Goal: Information Seeking & Learning: Find specific page/section

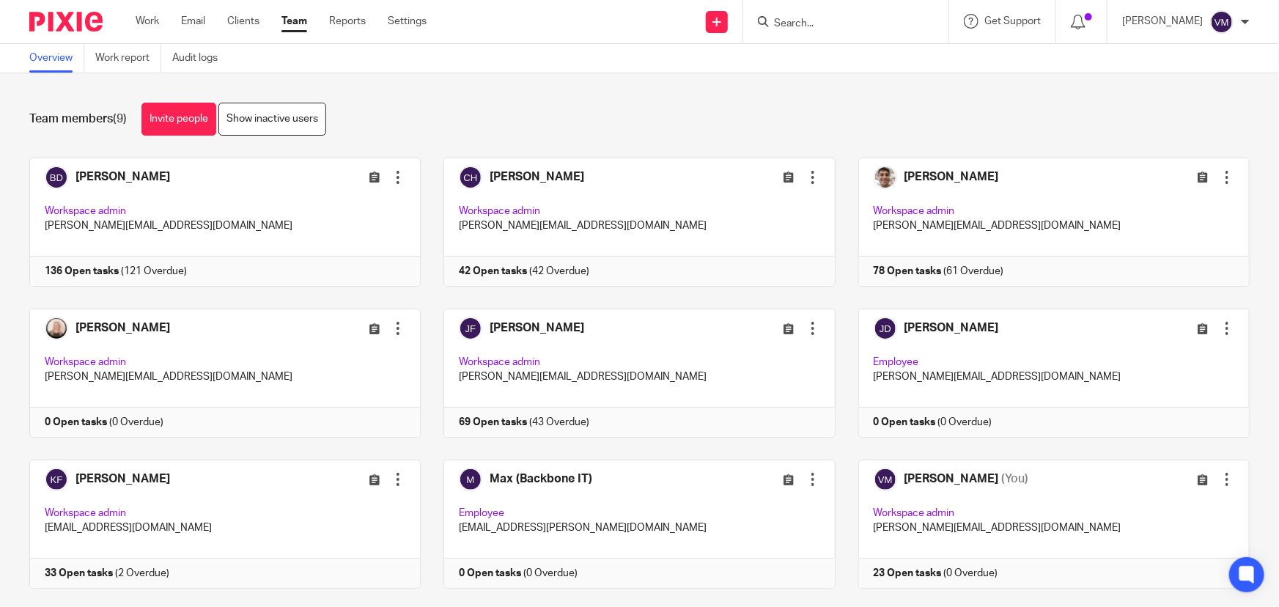
click at [292, 21] on link "Team" at bounding box center [294, 21] width 26 height 15
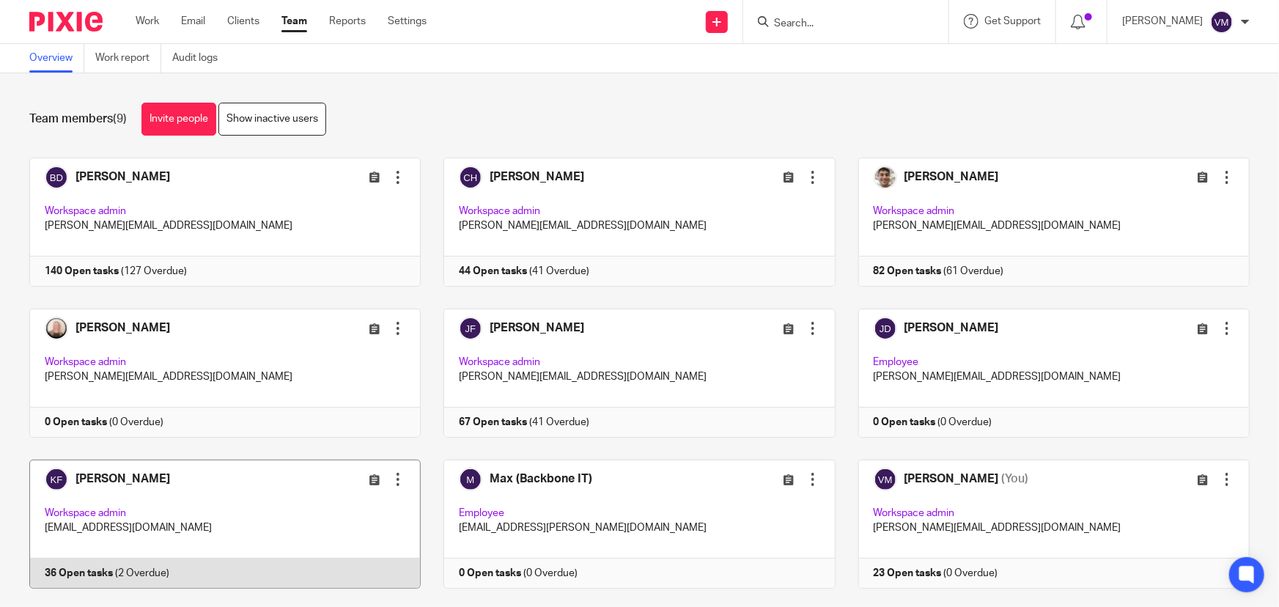
click at [219, 578] on link at bounding box center [214, 524] width 414 height 129
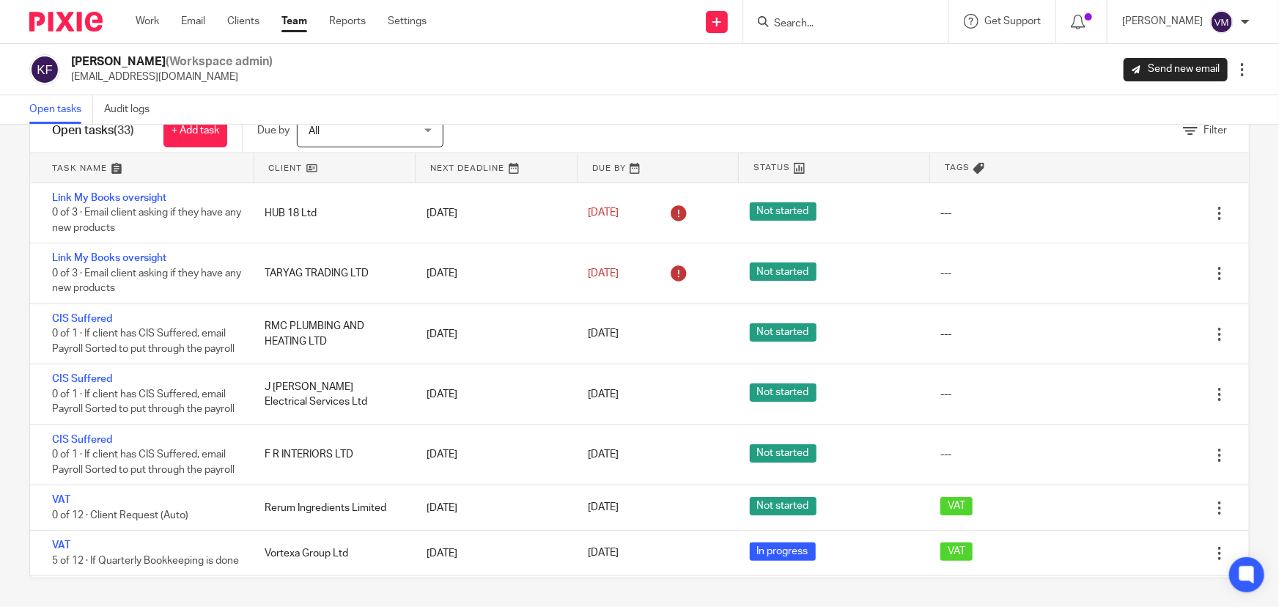
click at [302, 18] on link "Team" at bounding box center [294, 21] width 26 height 15
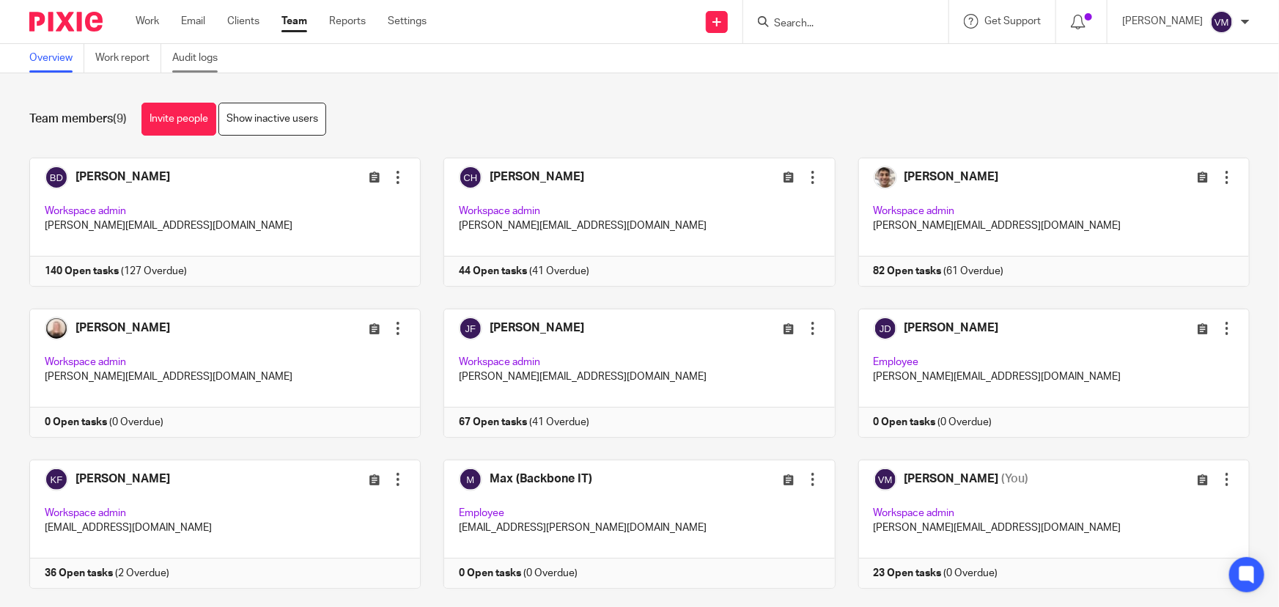
click at [205, 58] on link "Audit logs" at bounding box center [200, 58] width 56 height 29
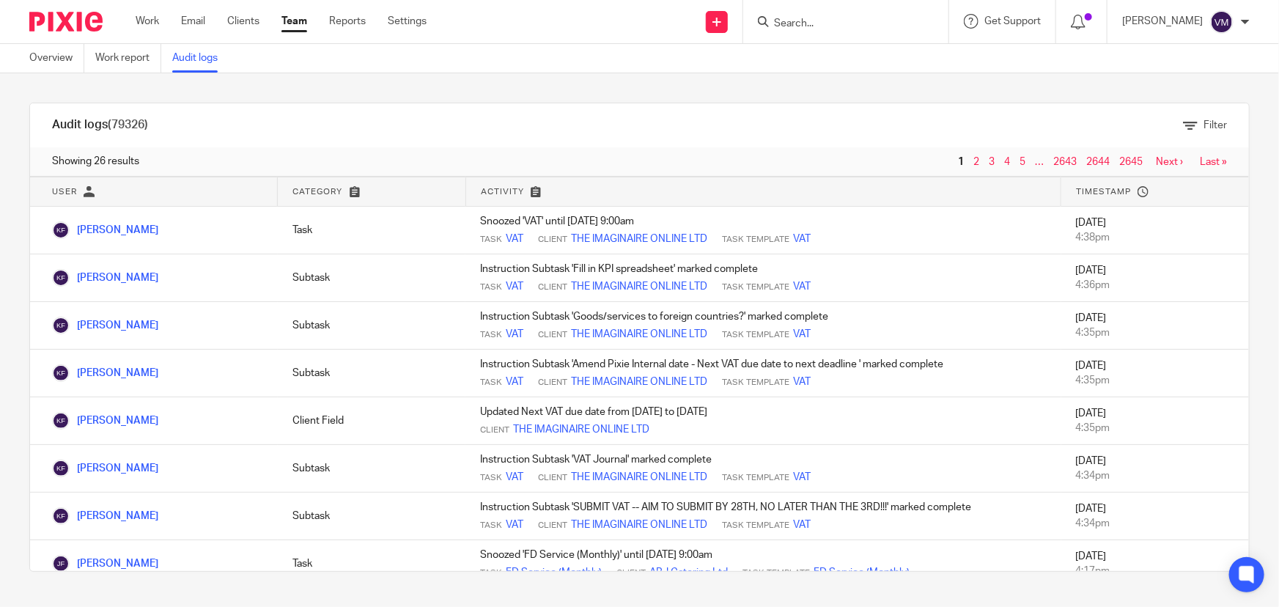
click at [973, 159] on link "2" at bounding box center [976, 162] width 6 height 10
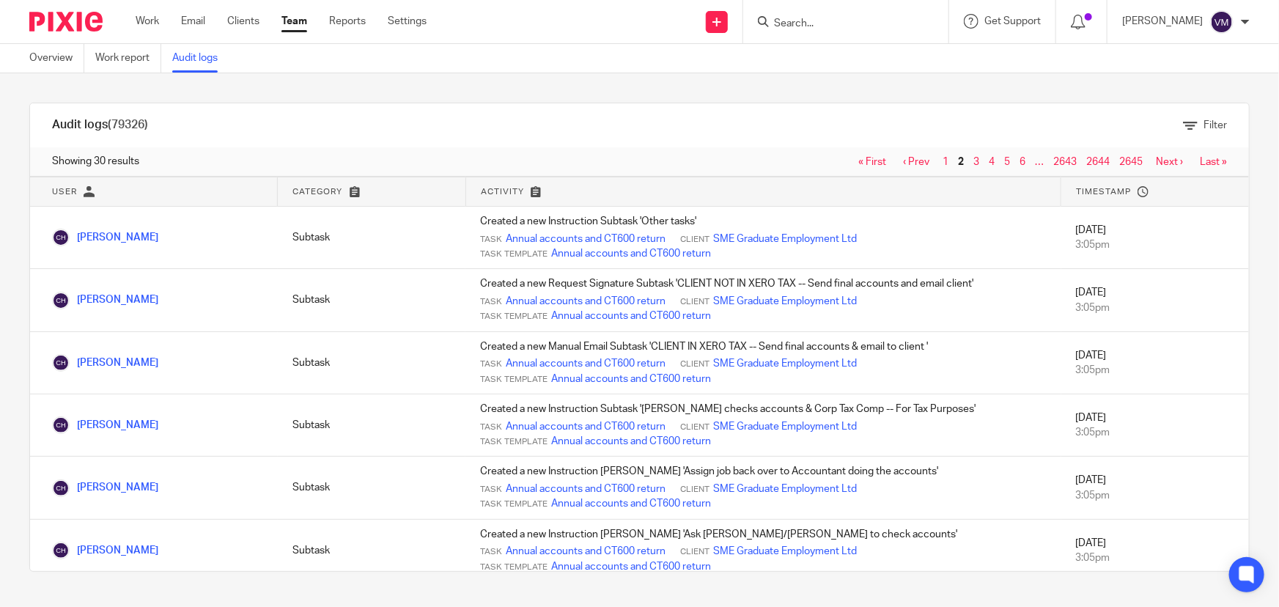
click at [301, 18] on link "Team" at bounding box center [294, 21] width 26 height 15
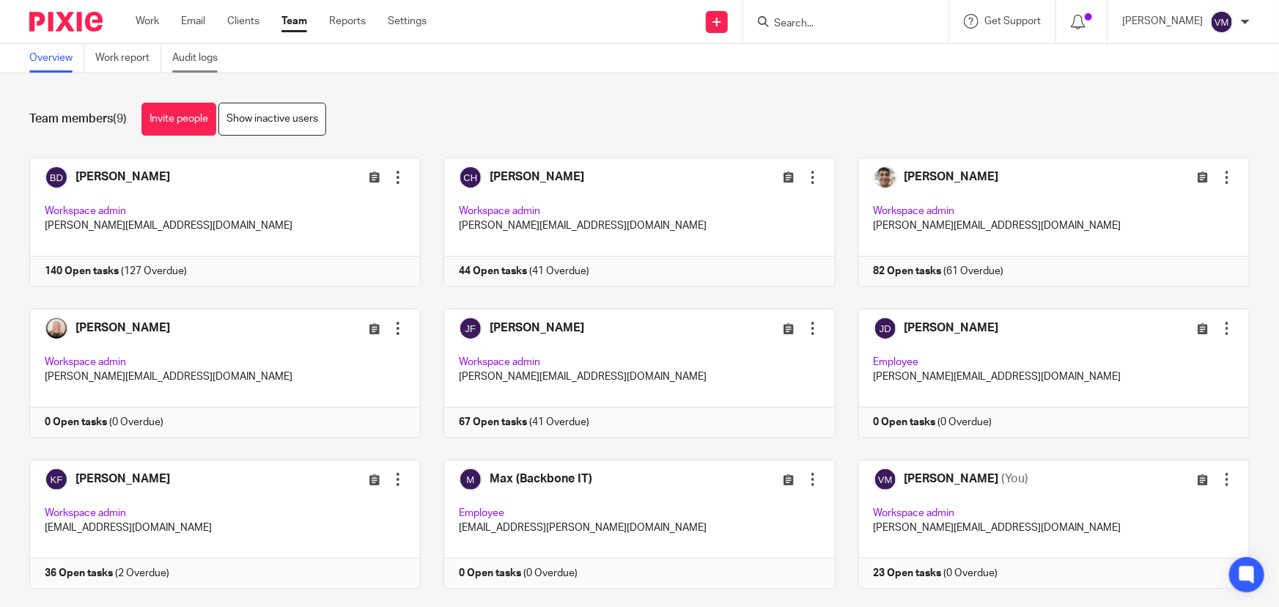
click at [216, 61] on link "Audit logs" at bounding box center [200, 58] width 56 height 29
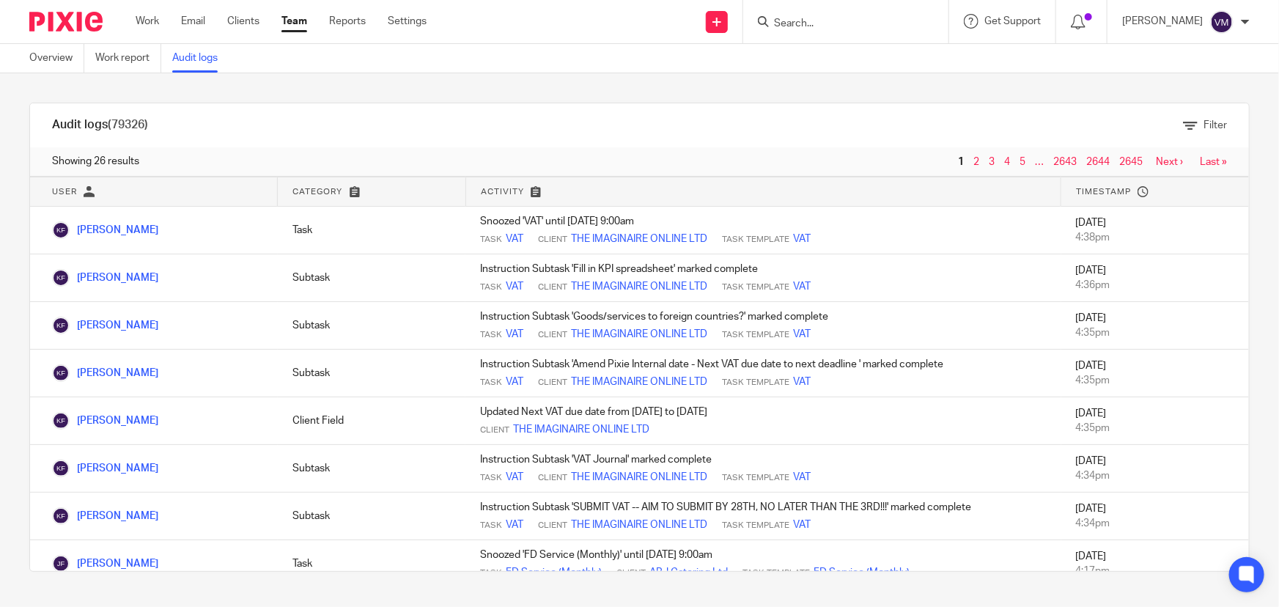
click at [808, 21] on input "Search" at bounding box center [839, 24] width 132 height 13
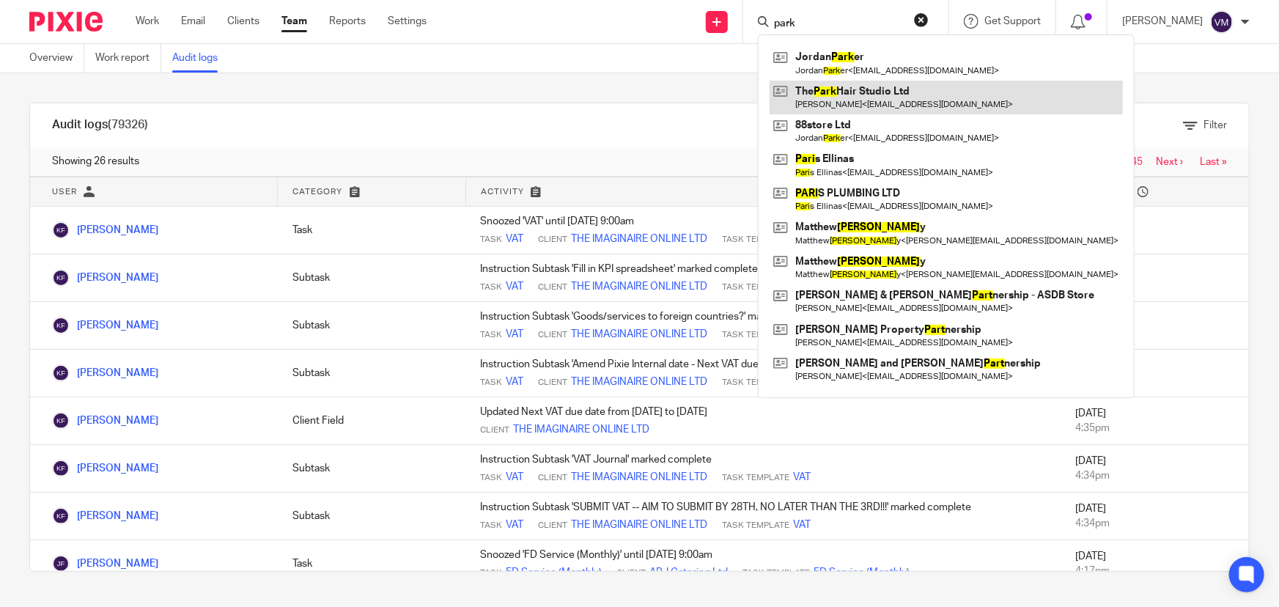
type input "park"
click at [871, 103] on link at bounding box center [946, 98] width 353 height 34
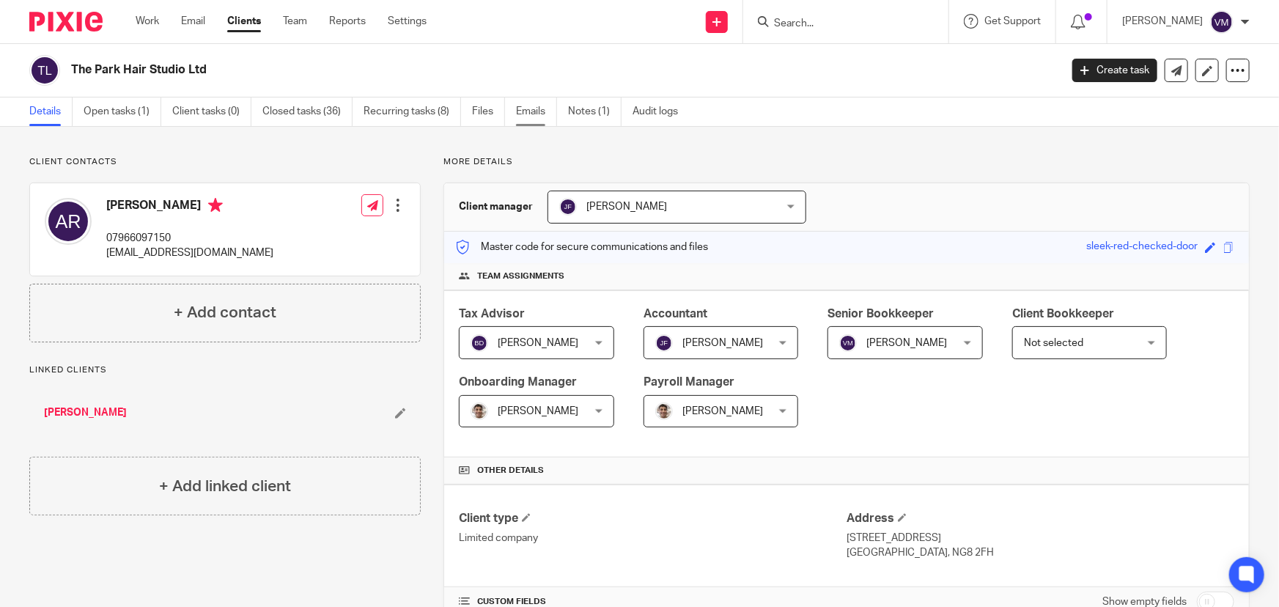
click at [540, 118] on link "Emails" at bounding box center [536, 111] width 41 height 29
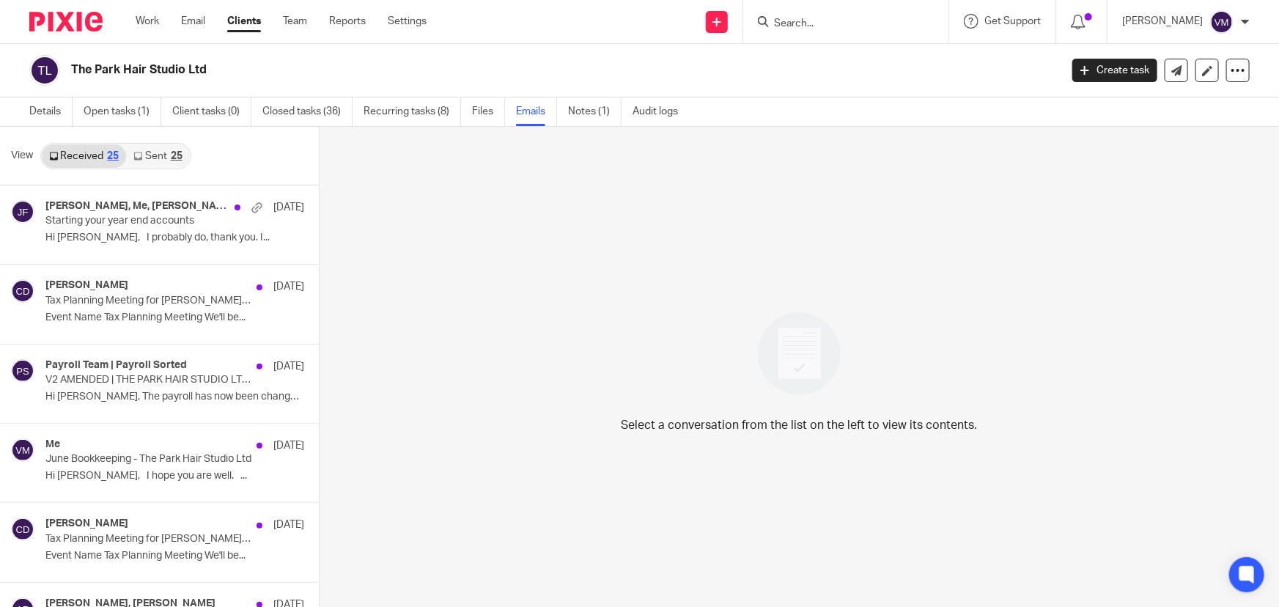
click at [141, 156] on icon at bounding box center [137, 156] width 9 height 9
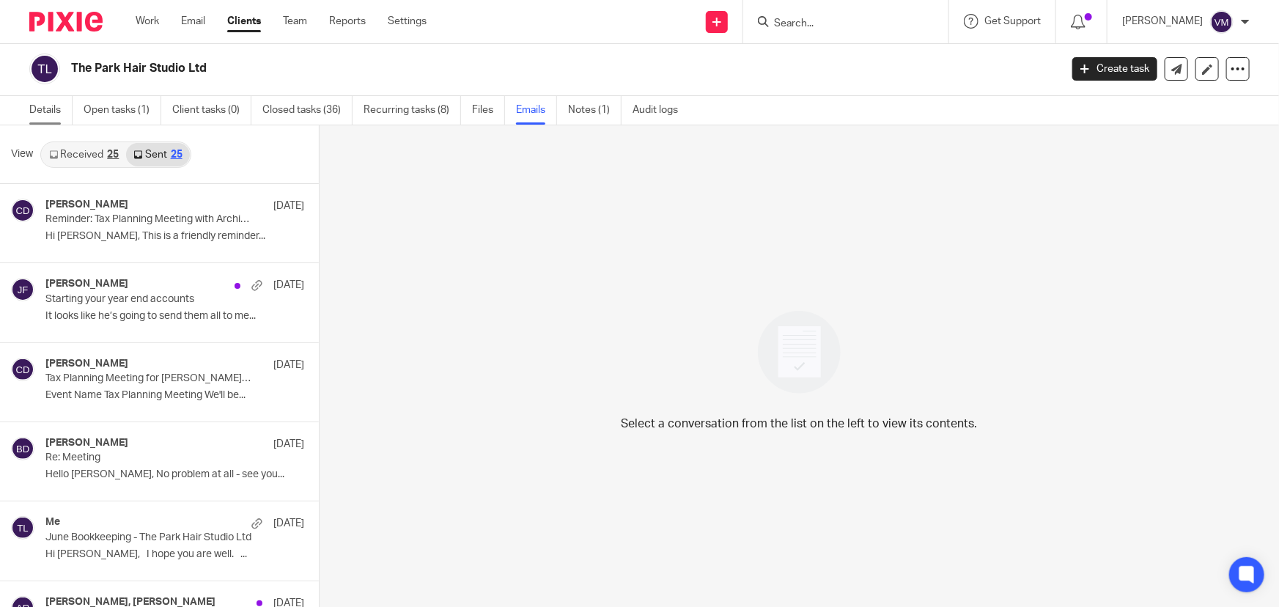
click at [45, 114] on link "Details" at bounding box center [50, 110] width 43 height 29
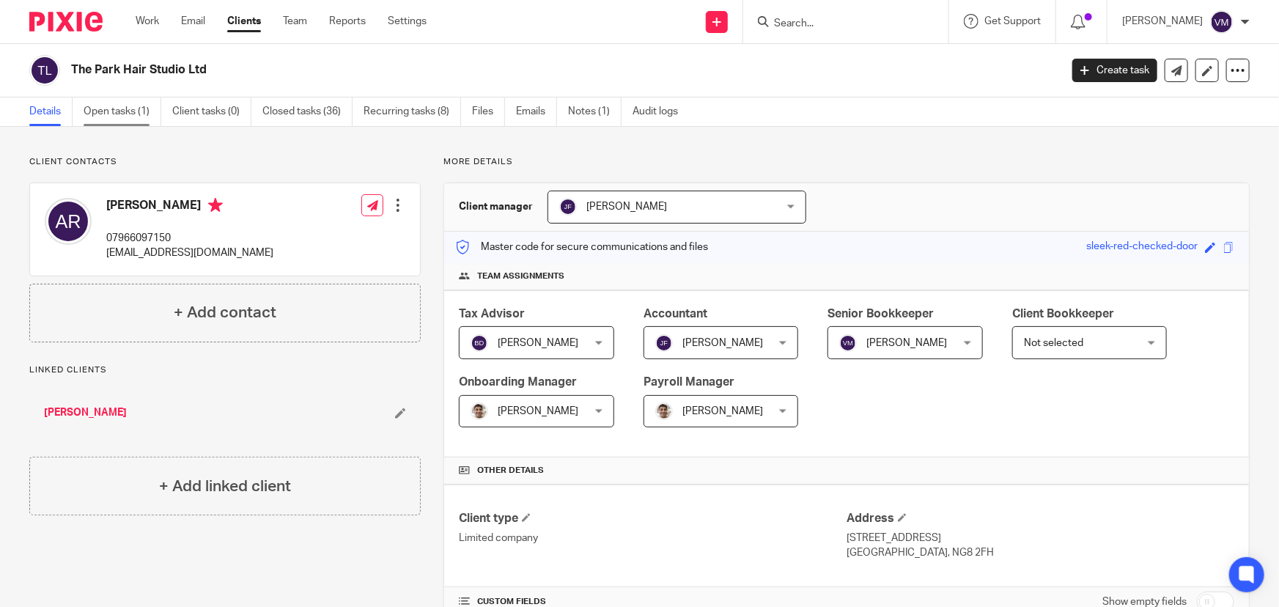
click at [142, 103] on link "Open tasks (1)" at bounding box center [123, 111] width 78 height 29
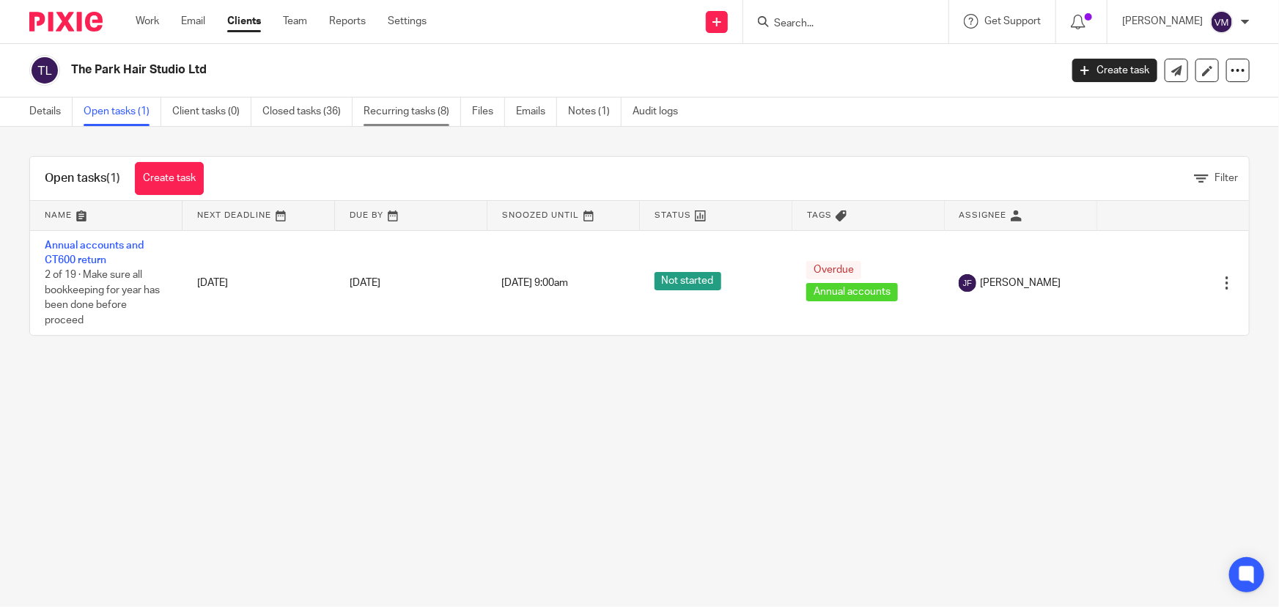
click at [402, 120] on link "Recurring tasks (8)" at bounding box center [412, 111] width 97 height 29
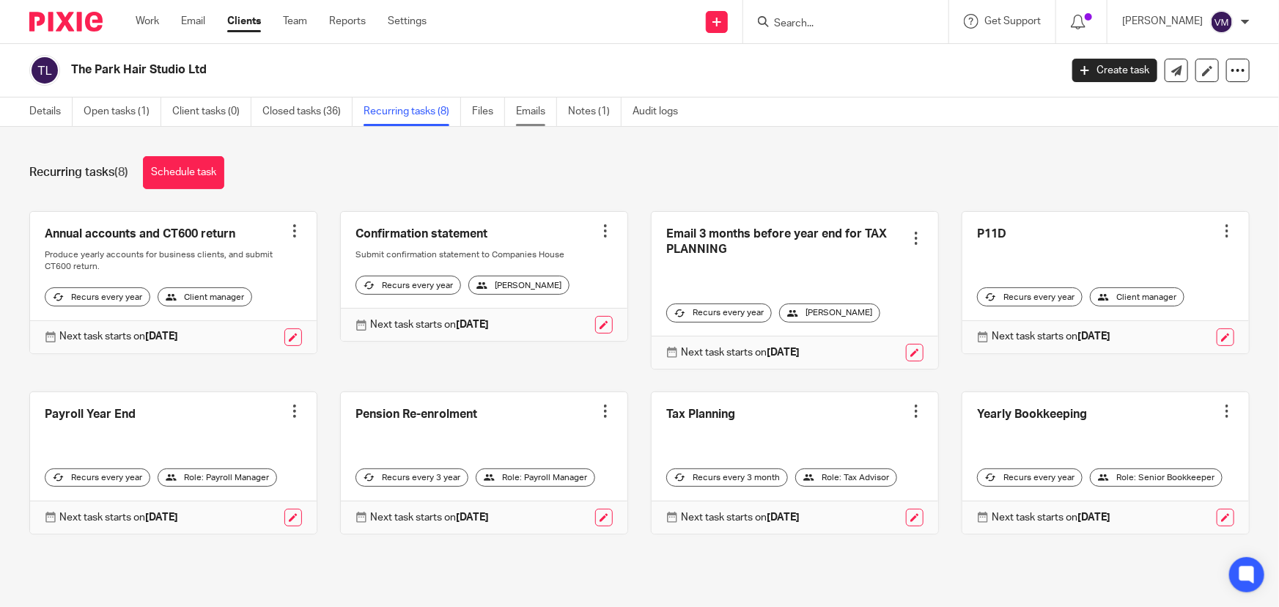
click at [534, 114] on link "Emails" at bounding box center [536, 111] width 41 height 29
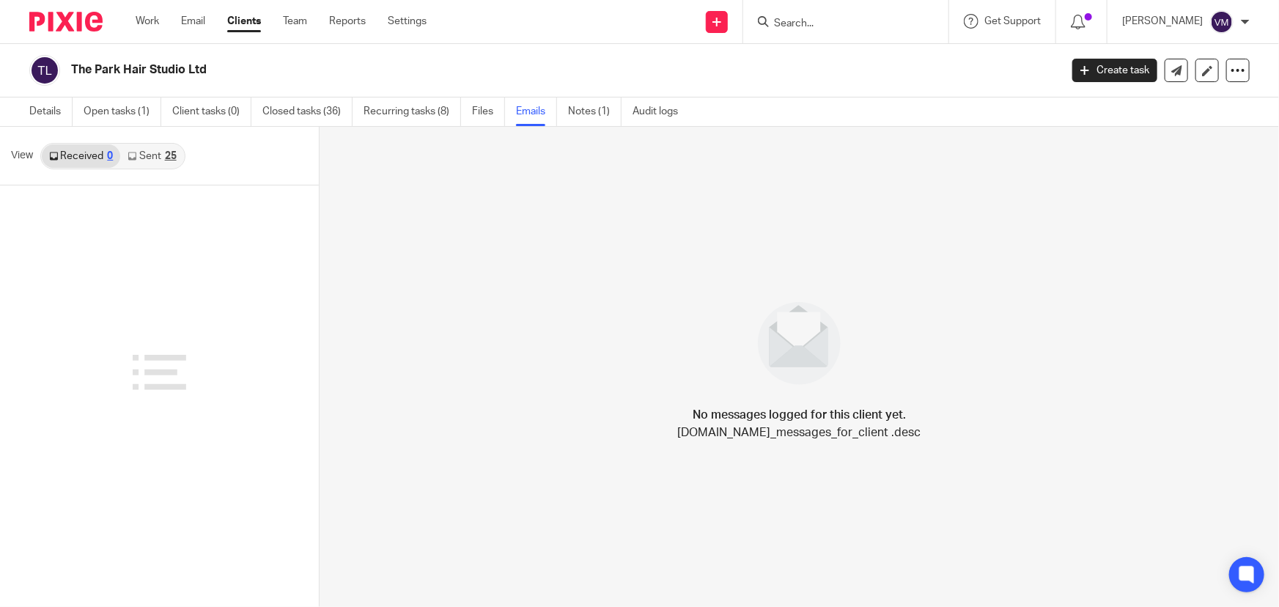
click at [163, 158] on link "Sent 25" at bounding box center [151, 155] width 63 height 23
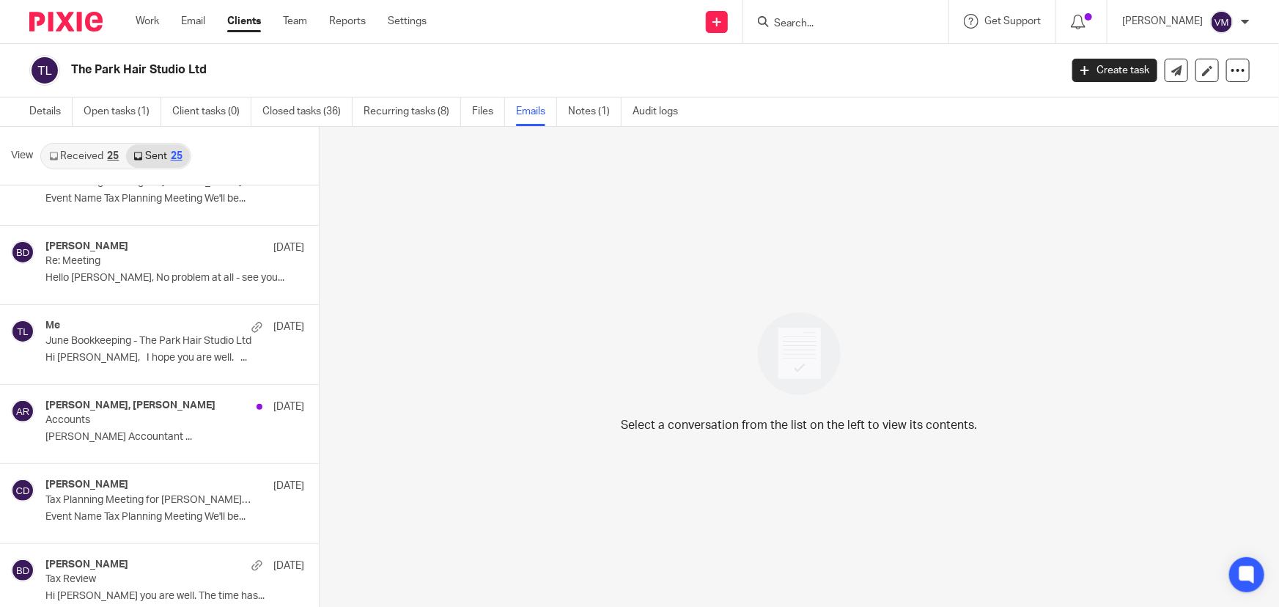
scroll to position [266, 0]
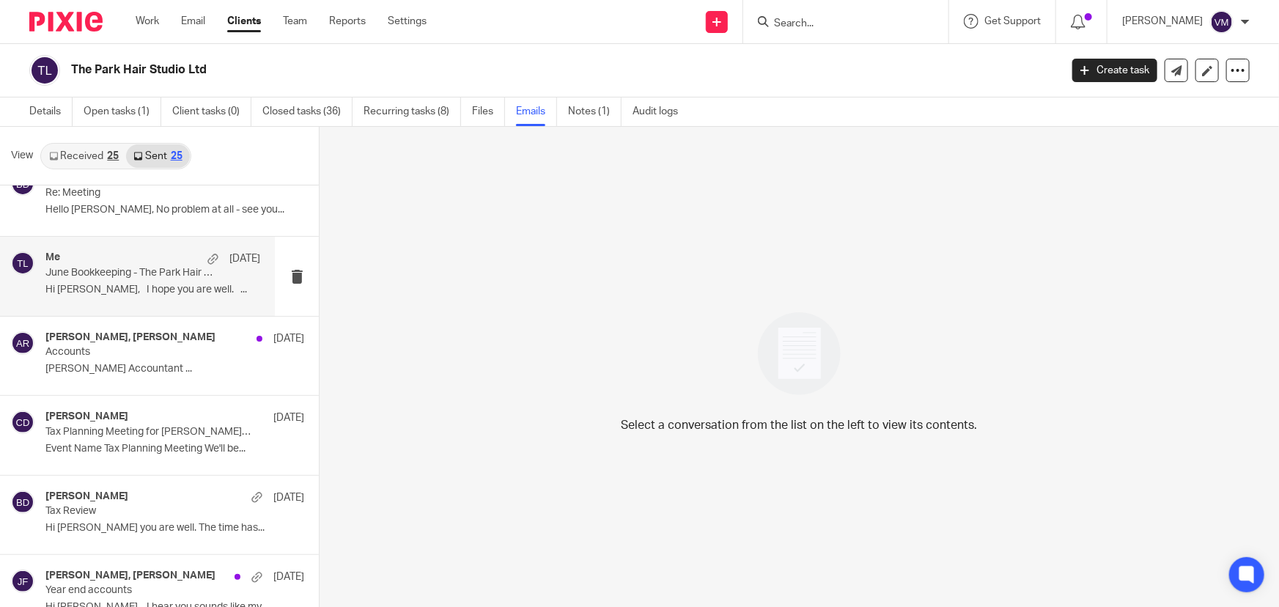
click at [132, 292] on p "Hi Adam, I hope you are well. ..." at bounding box center [152, 290] width 215 height 12
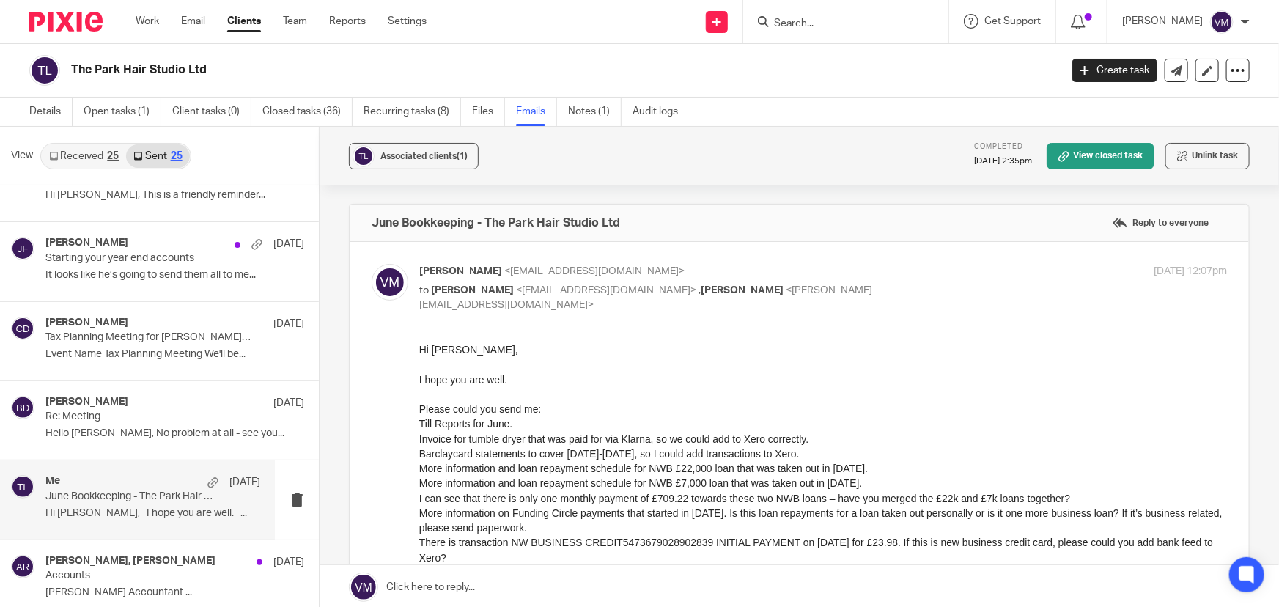
scroll to position [66, 0]
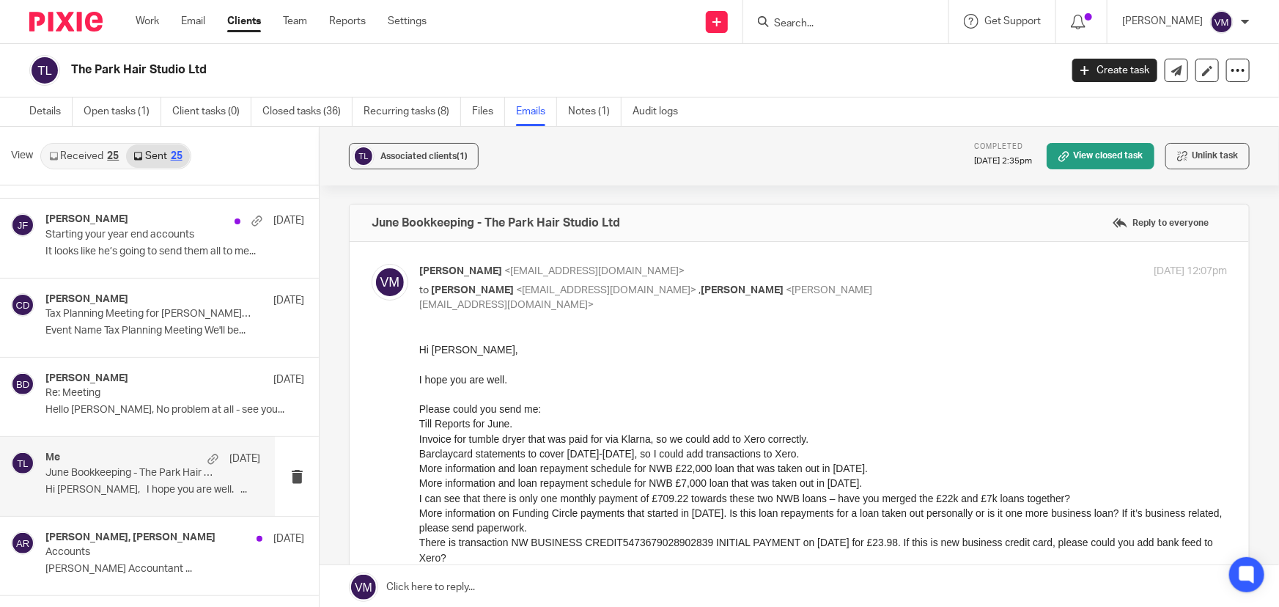
click at [87, 154] on link "Received 25" at bounding box center [84, 155] width 84 height 23
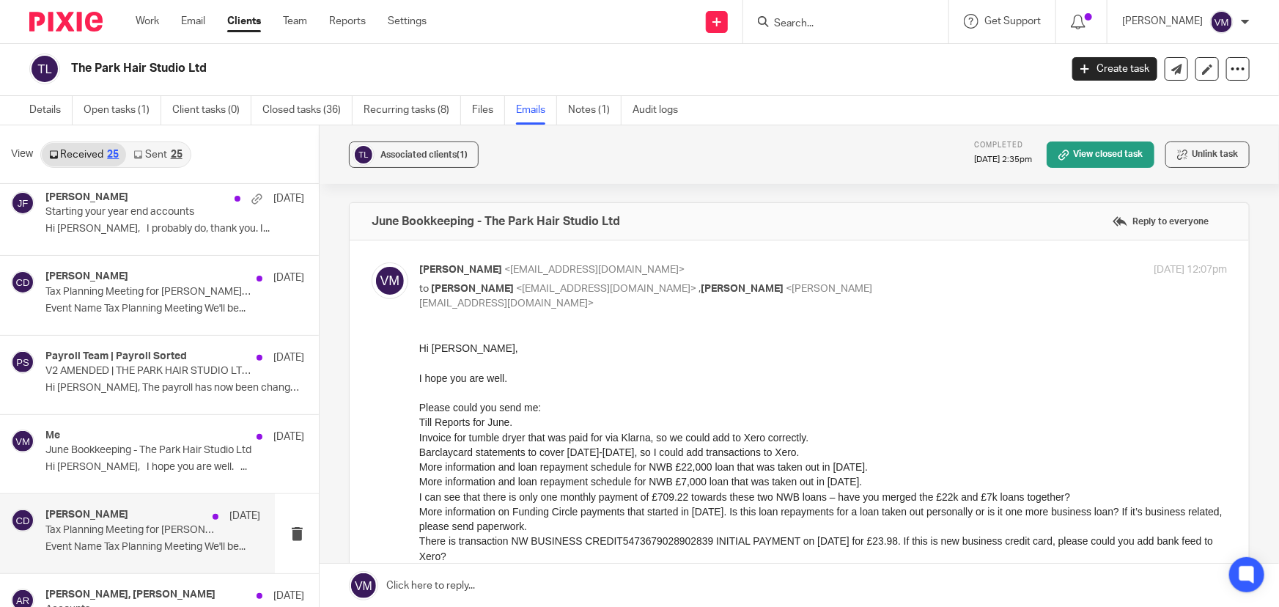
scroll to position [0, 0]
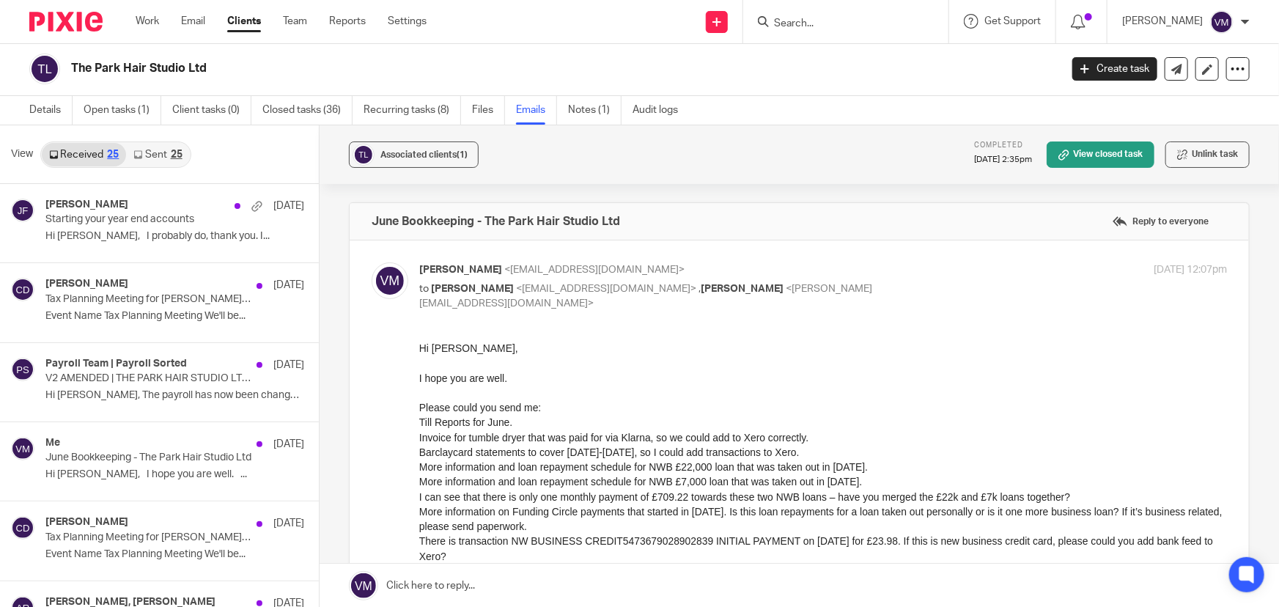
click at [813, 23] on input "Search" at bounding box center [839, 24] width 132 height 13
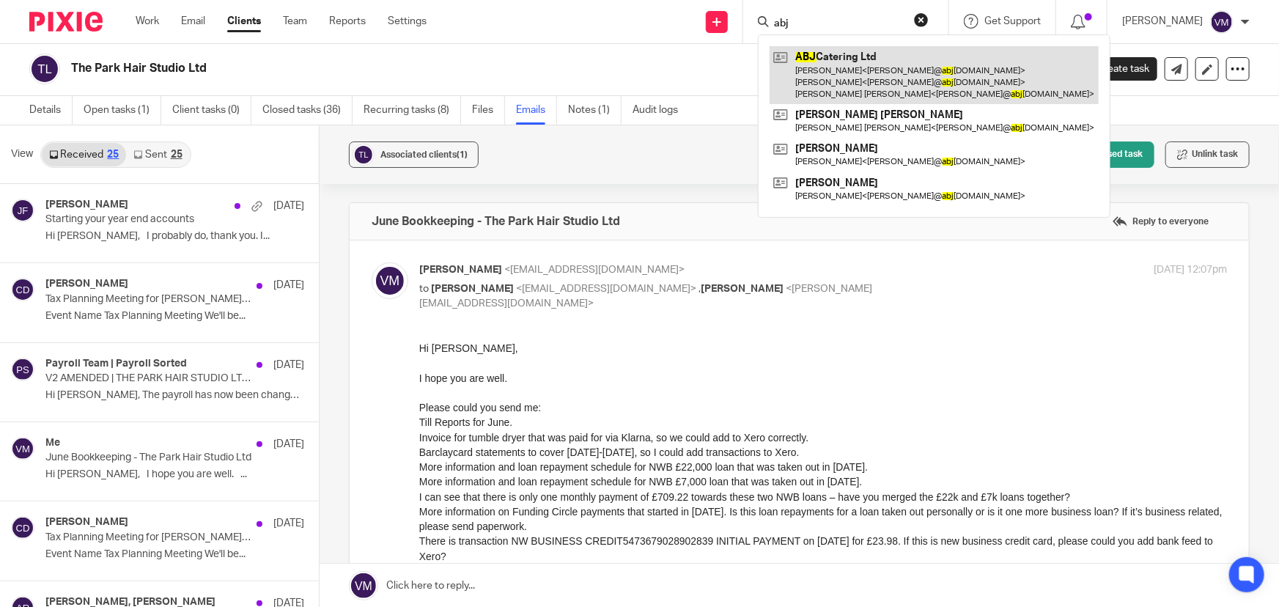
type input "abj"
click at [836, 57] on link at bounding box center [934, 75] width 329 height 58
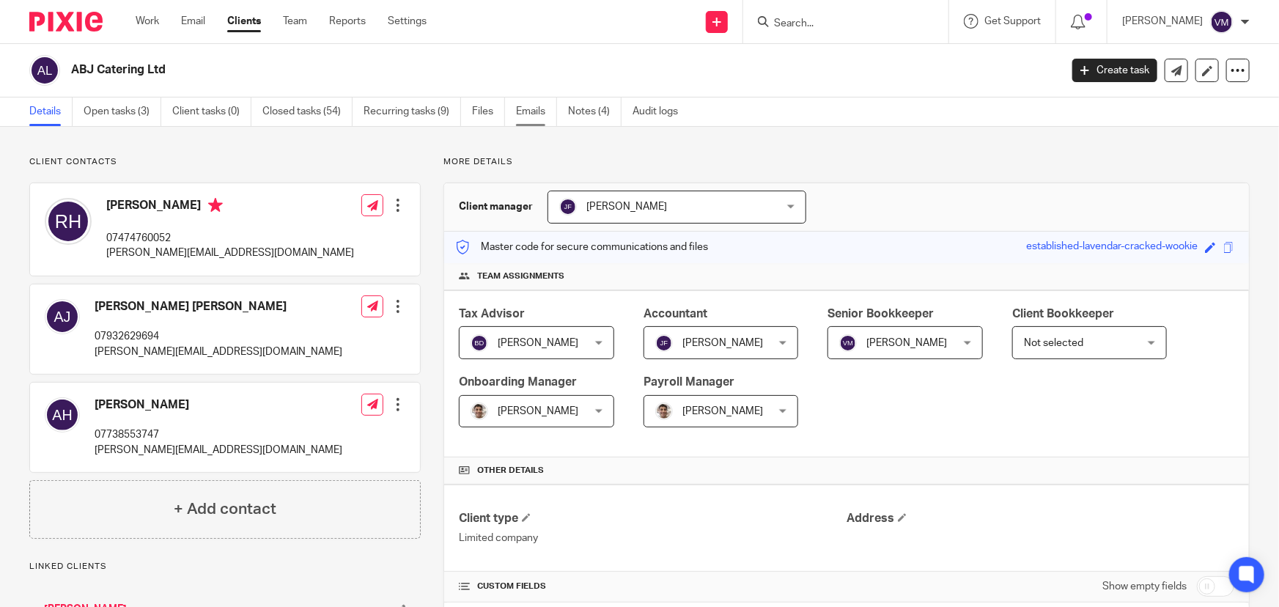
click at [543, 114] on link "Emails" at bounding box center [536, 111] width 41 height 29
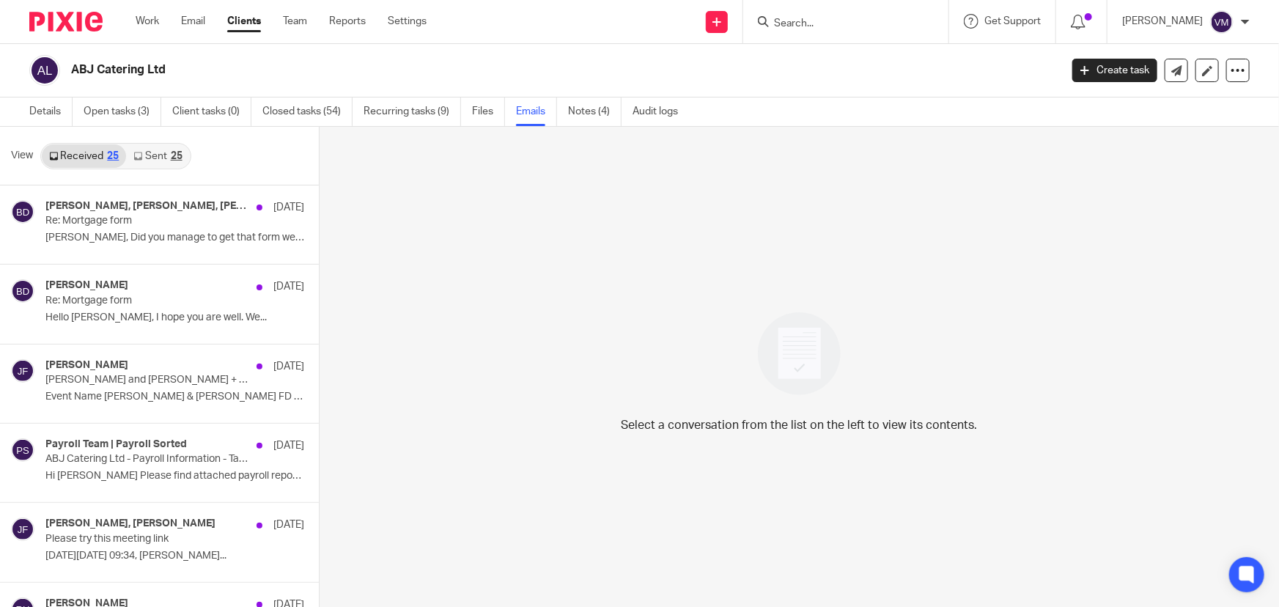
click at [155, 153] on link "Sent 25" at bounding box center [157, 155] width 63 height 23
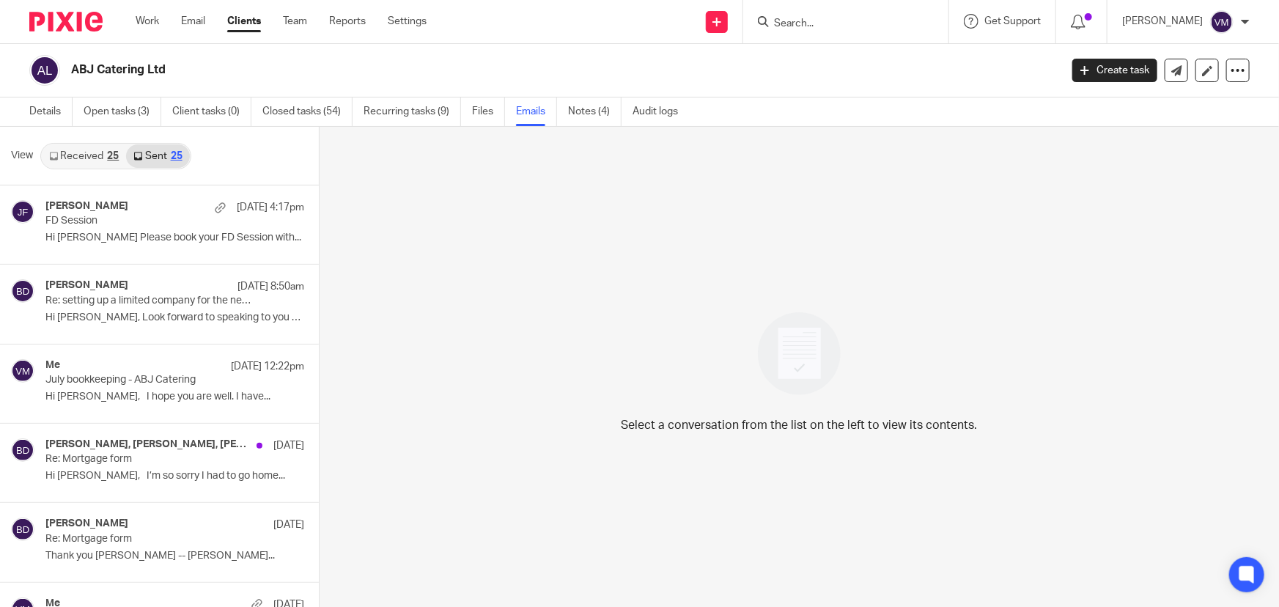
scroll to position [1, 0]
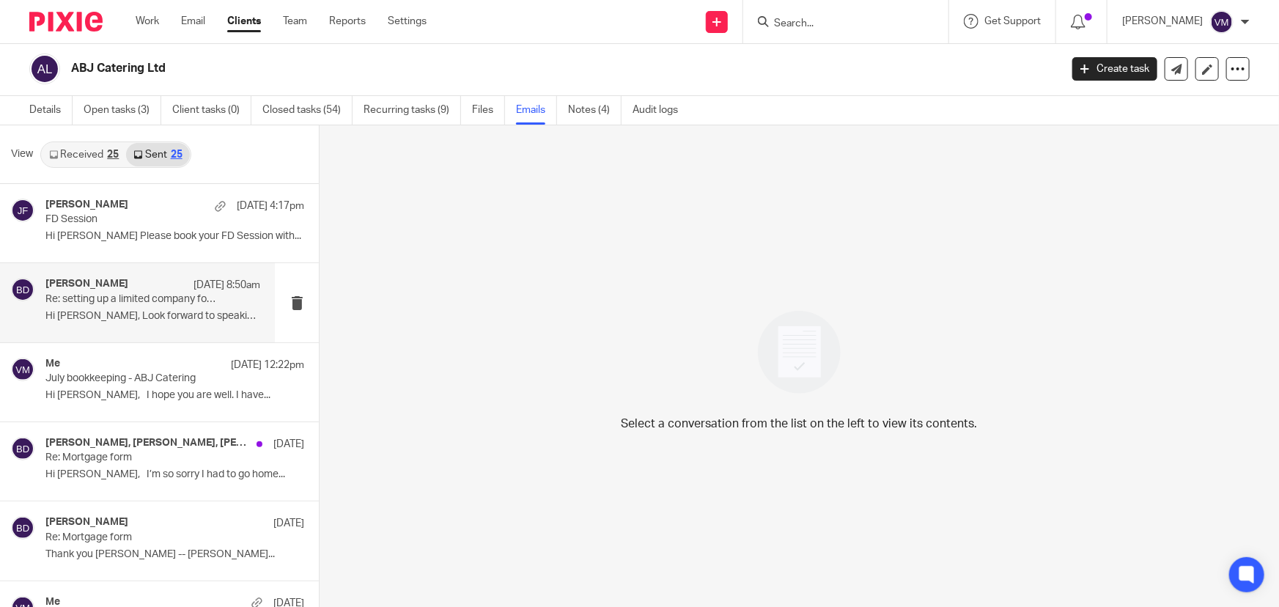
click at [116, 290] on div "[PERSON_NAME] [DATE] 8:50am" at bounding box center [152, 285] width 215 height 15
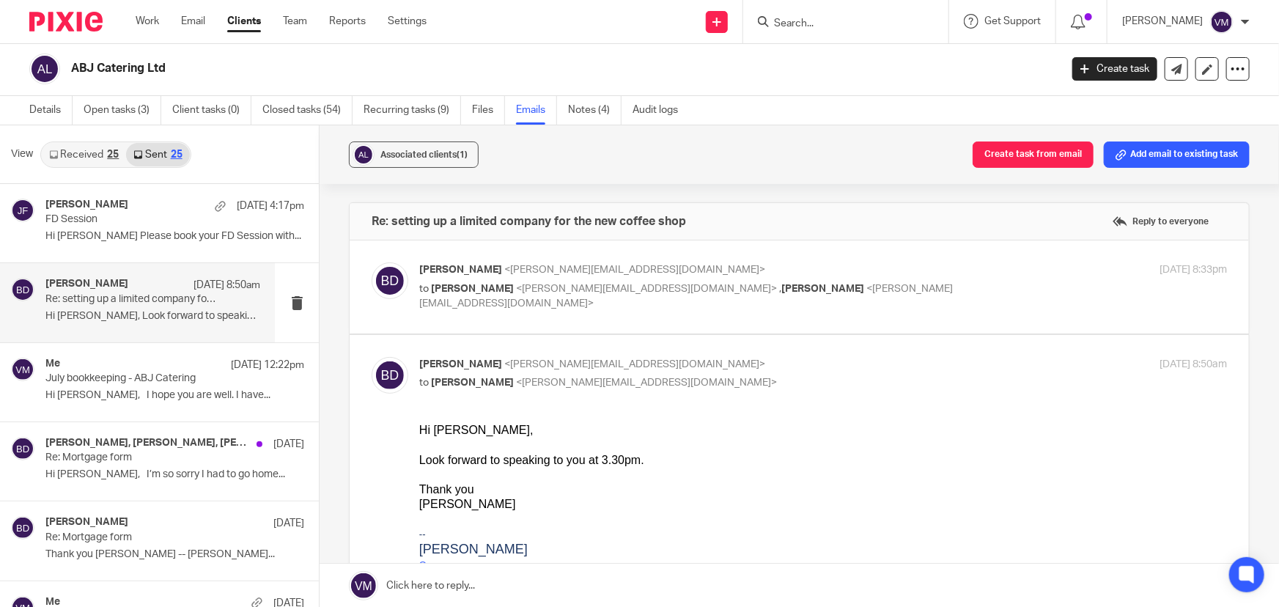
scroll to position [0, 0]
click at [948, 281] on div "Barbara Demtriou <barbara@archimediaaccounts.co.uk> to Adam Jones <adam@abjcate…" at bounding box center [823, 286] width 808 height 49
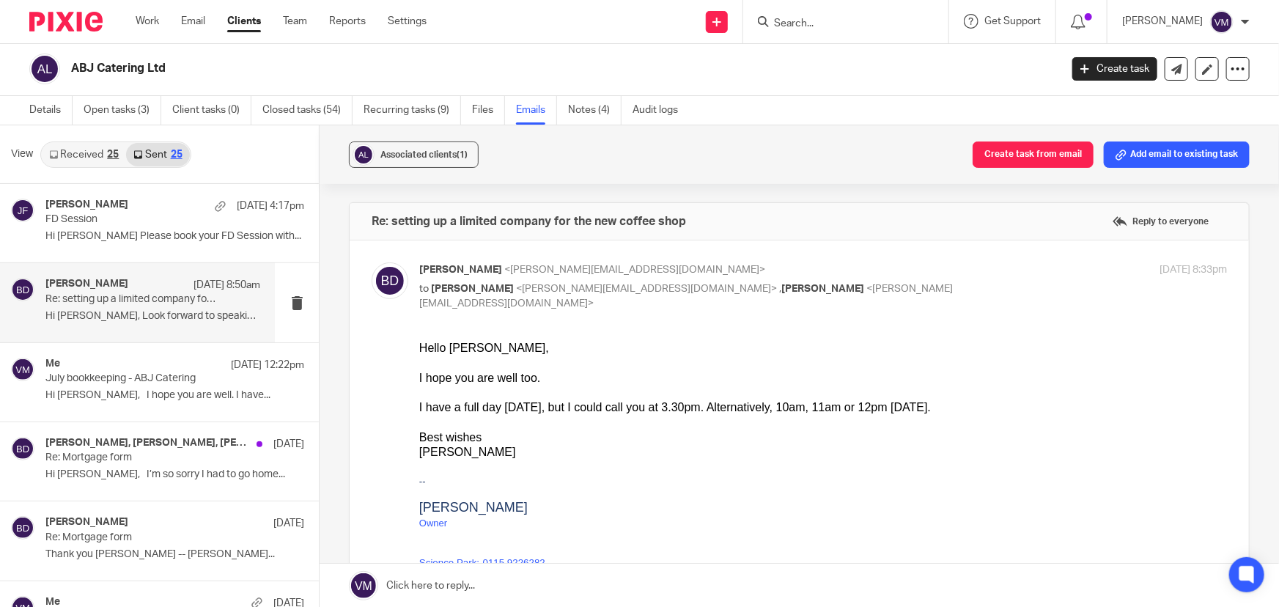
click at [958, 273] on div "19 Aug 2025 8:33pm" at bounding box center [1092, 269] width 269 height 15
checkbox input "false"
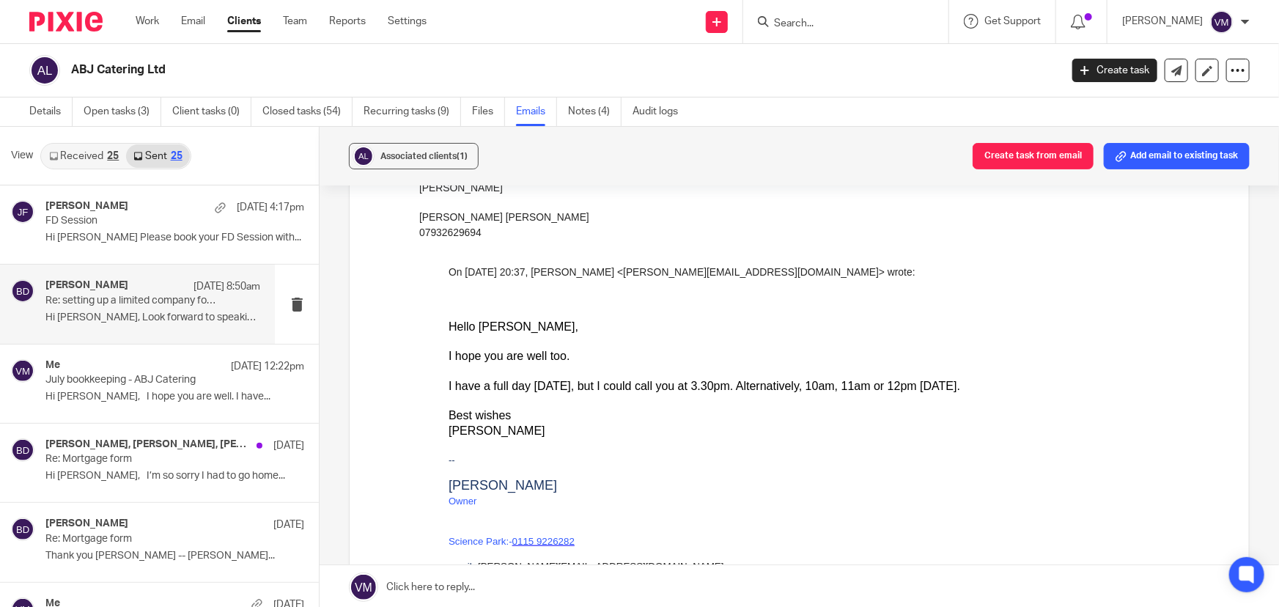
click at [98, 160] on link "Received 25" at bounding box center [84, 155] width 84 height 23
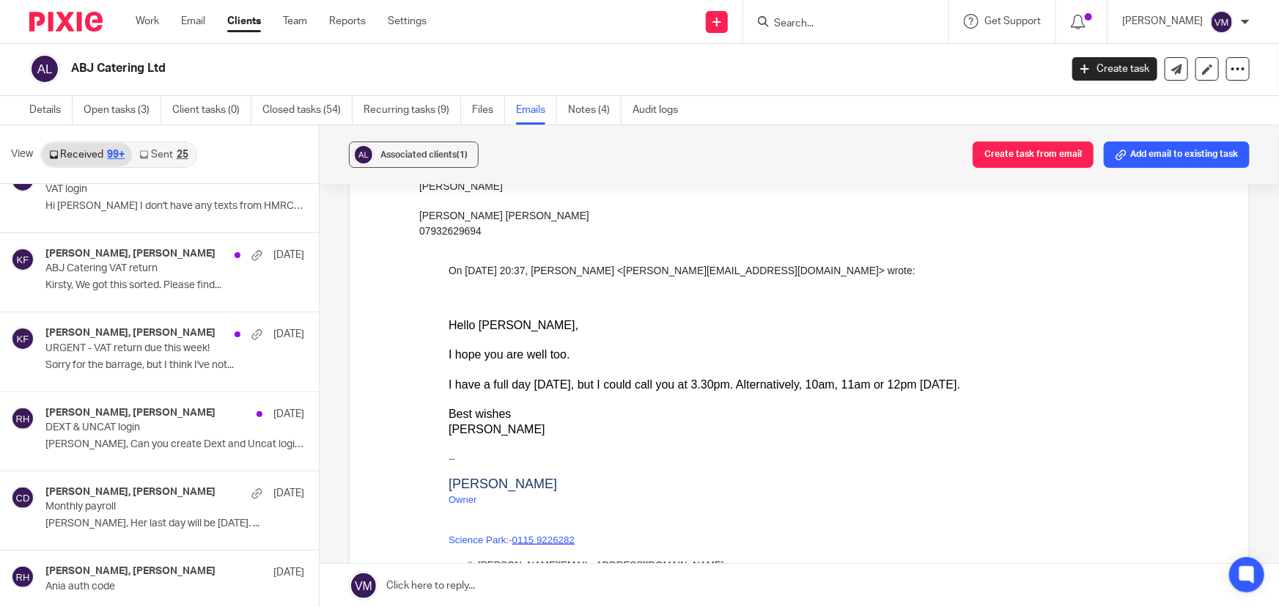
scroll to position [5974, 0]
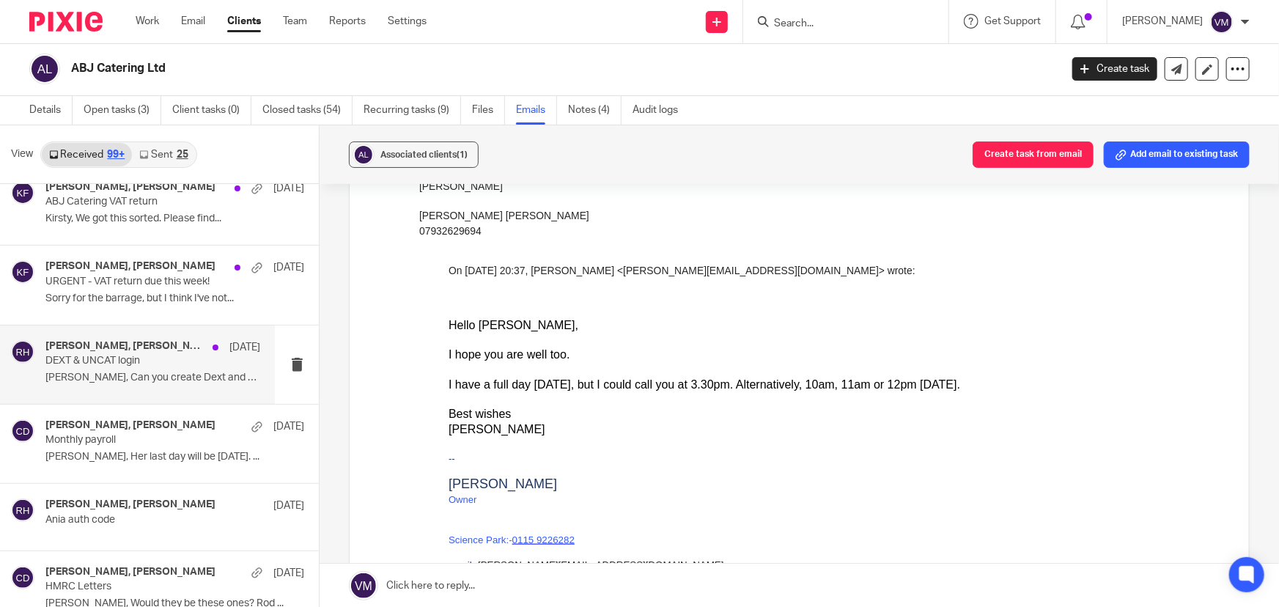
click at [119, 358] on p "DEXT & UNCAT login" at bounding box center [131, 361] width 172 height 12
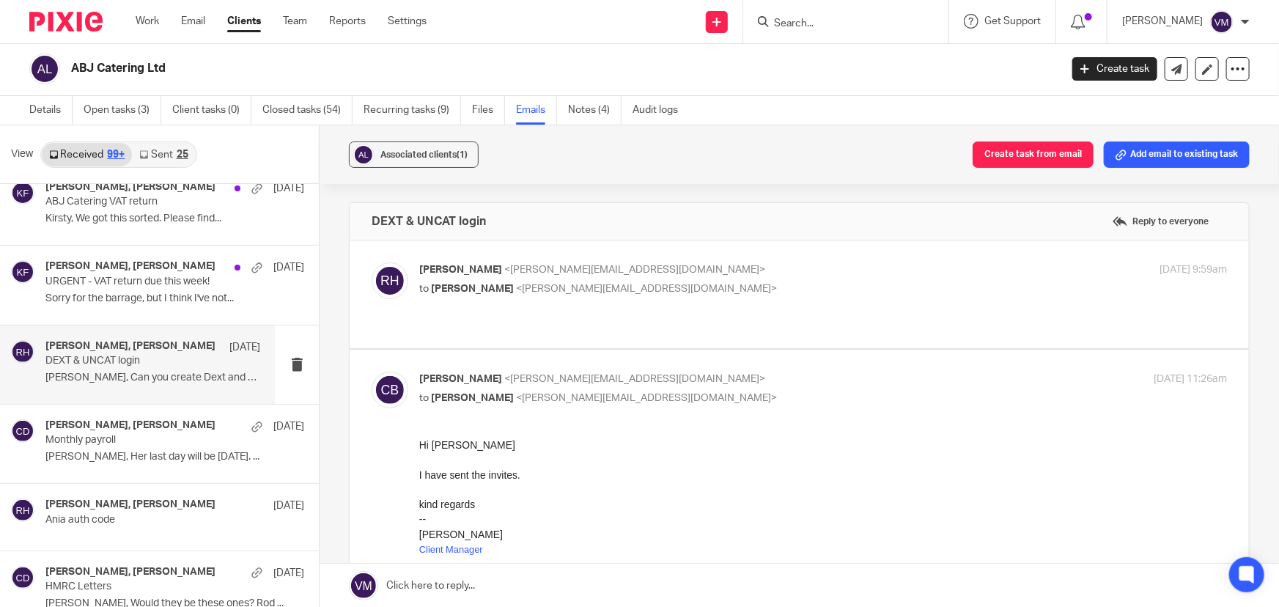
scroll to position [0, 0]
click at [748, 274] on p "Rodney Henderson <rodney@abjcatering.com>" at bounding box center [688, 269] width 539 height 15
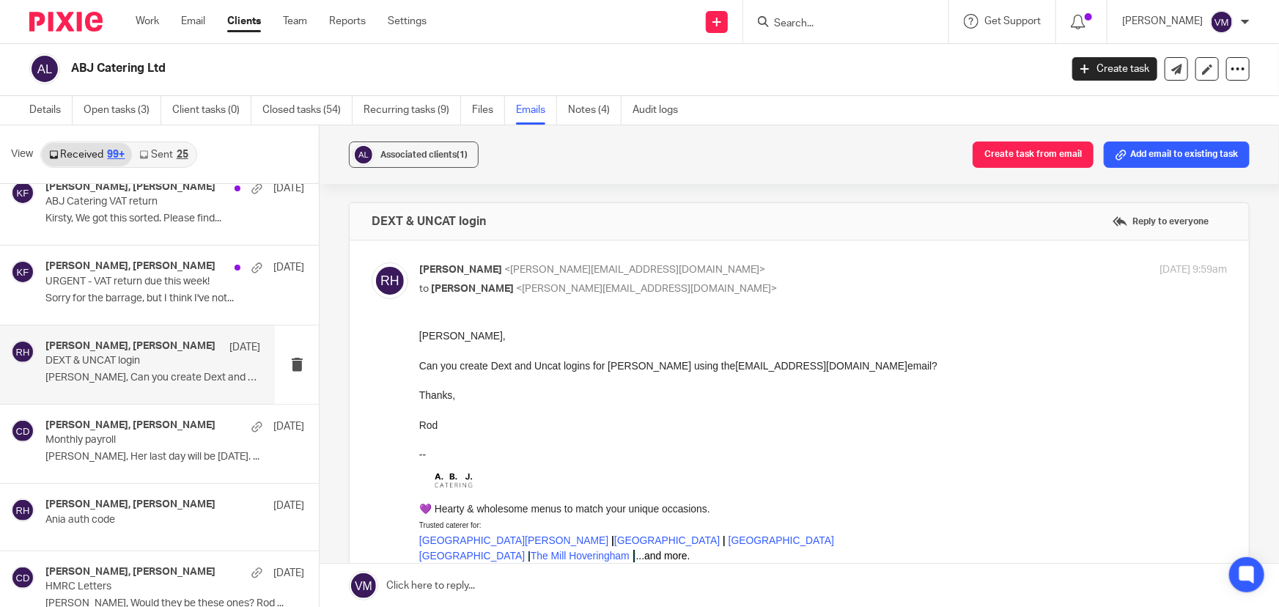
click at [755, 262] on p "Rodney Henderson <rodney@abjcatering.com>" at bounding box center [688, 269] width 539 height 15
checkbox input "false"
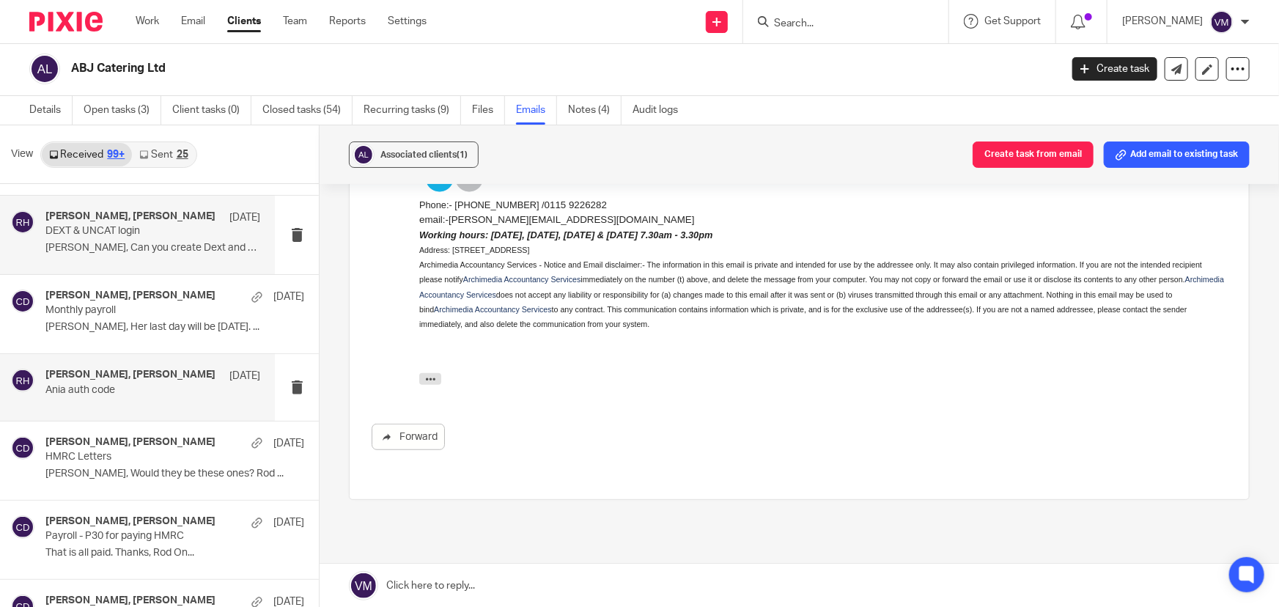
scroll to position [6108, 0]
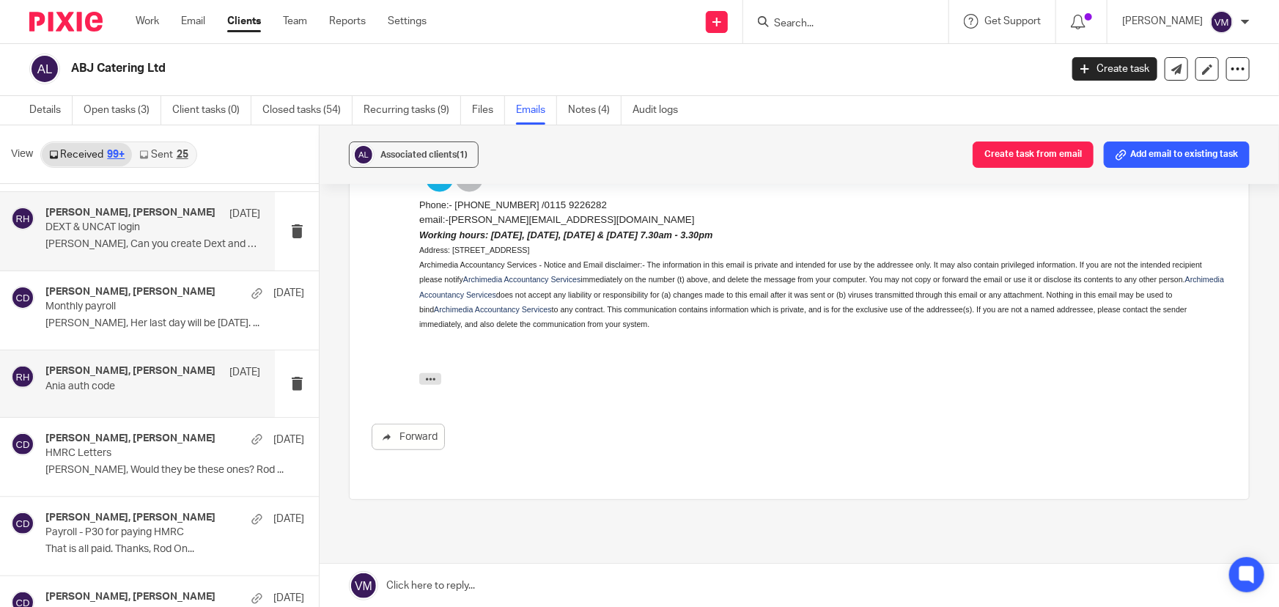
click at [103, 388] on div "Chris Demetriou, Rodney Henderson 25 Jul 2024 Ania auth code" at bounding box center [152, 383] width 215 height 37
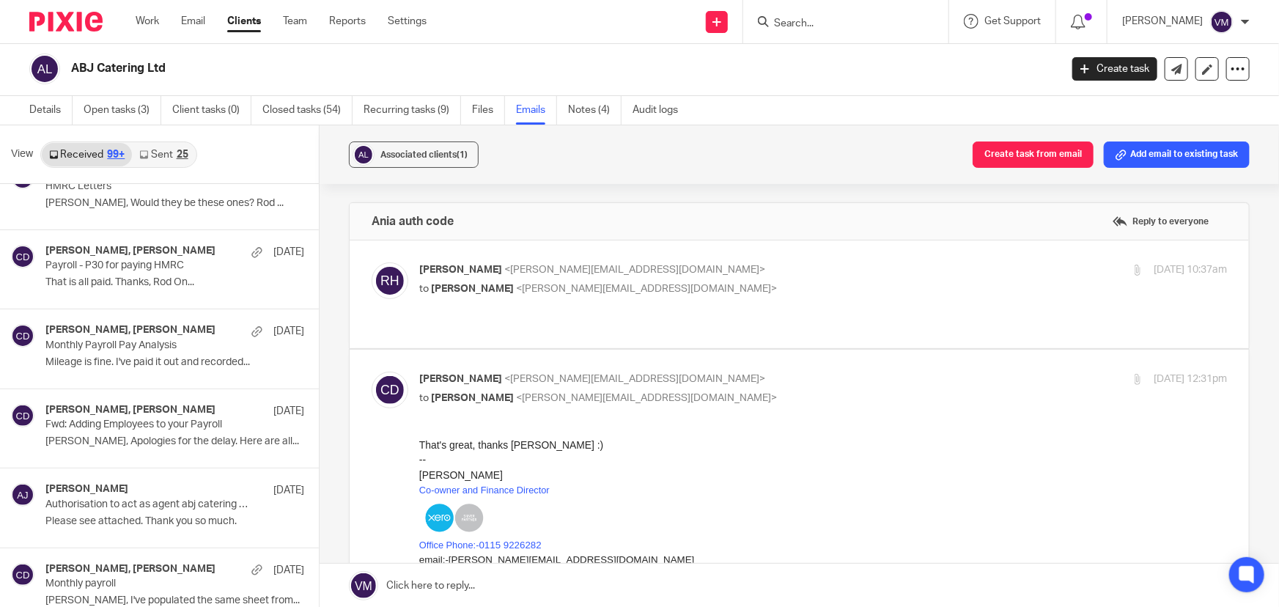
scroll to position [6575, 0]
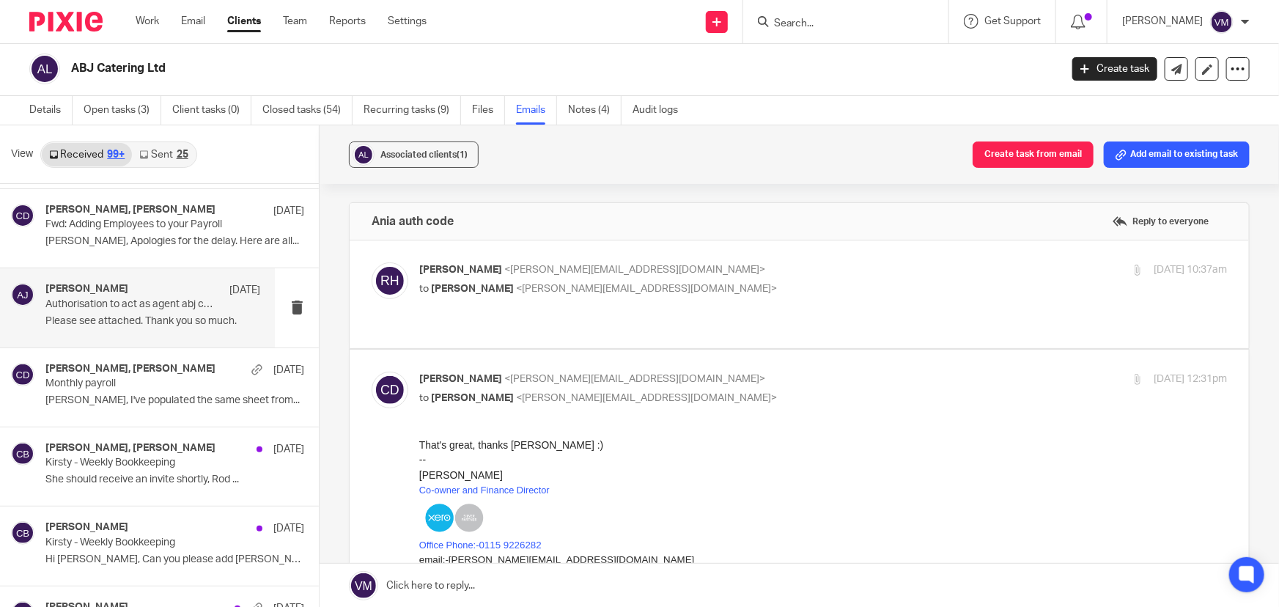
click at [113, 316] on p "Please see attached. Thank you so much." at bounding box center [152, 321] width 215 height 12
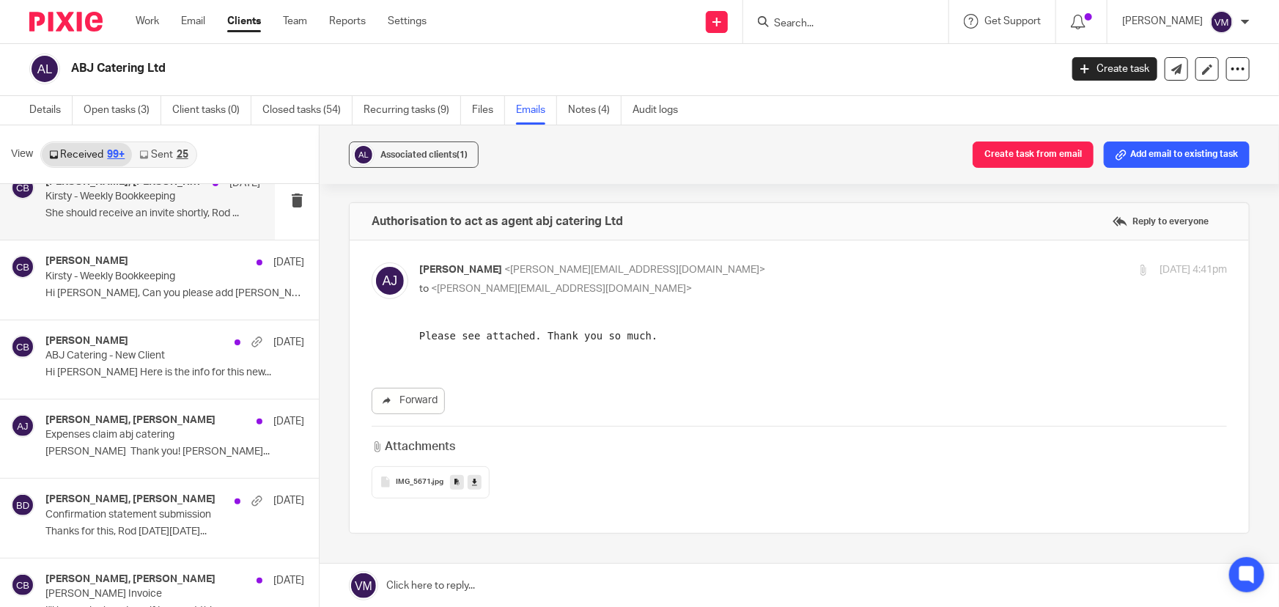
scroll to position [6774, 0]
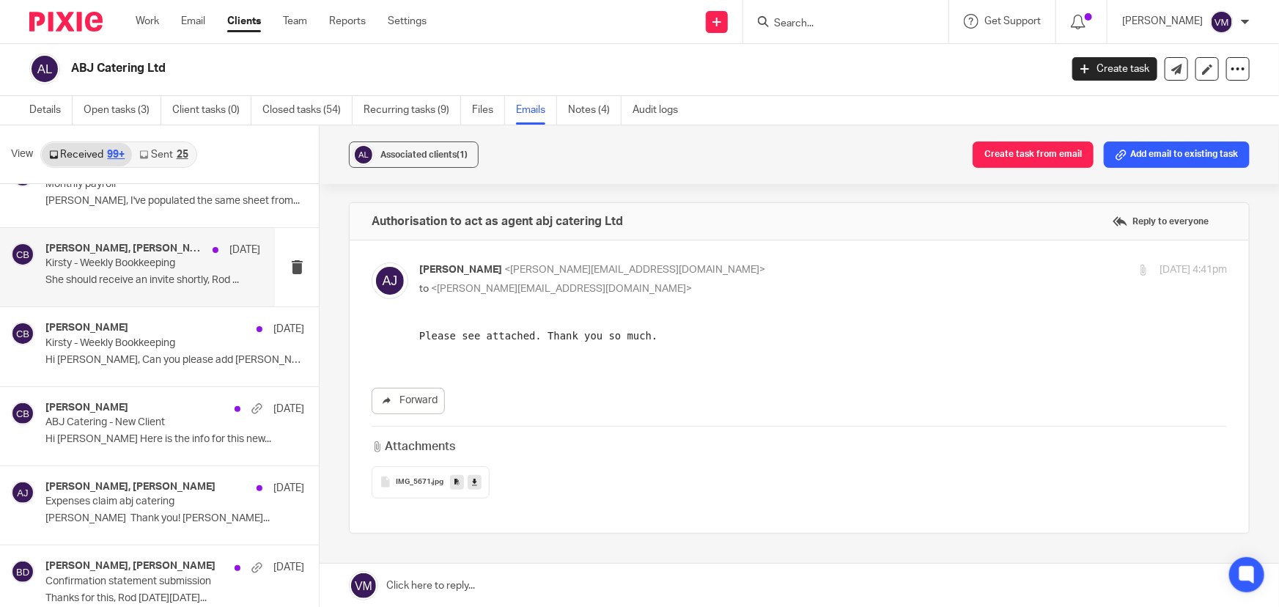
click at [103, 258] on p "Kirsty - Weekly Bookkeeping" at bounding box center [131, 263] width 172 height 12
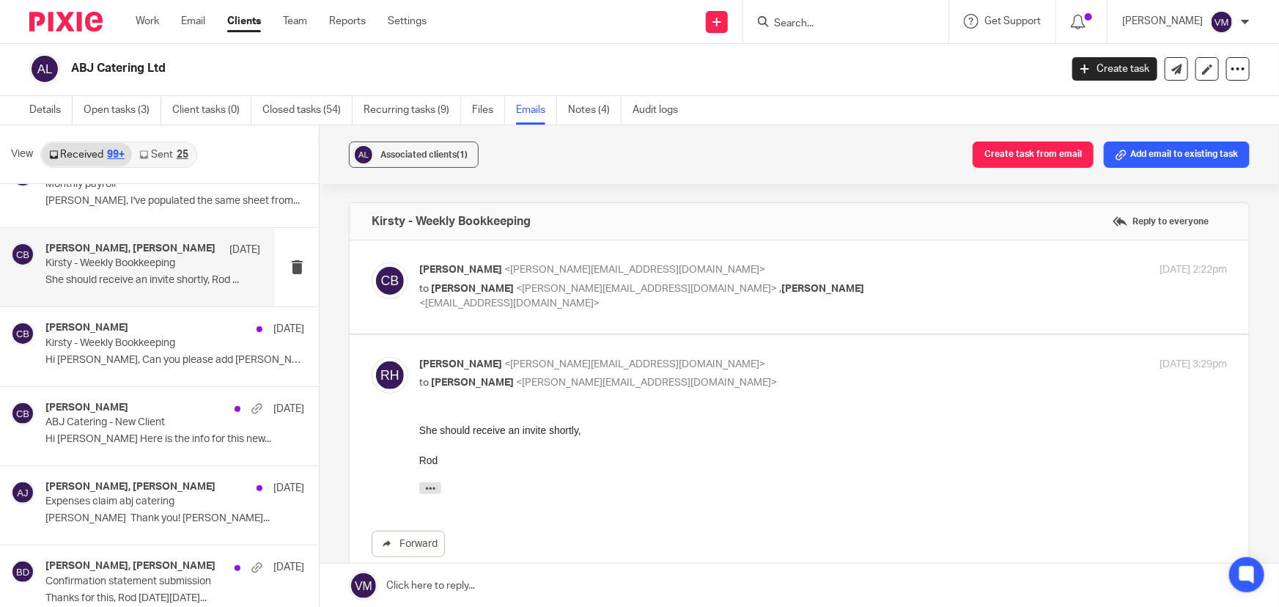
scroll to position [0, 0]
click at [1009, 284] on div "Clara Butterworth <clara@archimediaaccounts.co.uk> to Rodney Henderson <rodney@…" at bounding box center [823, 286] width 808 height 49
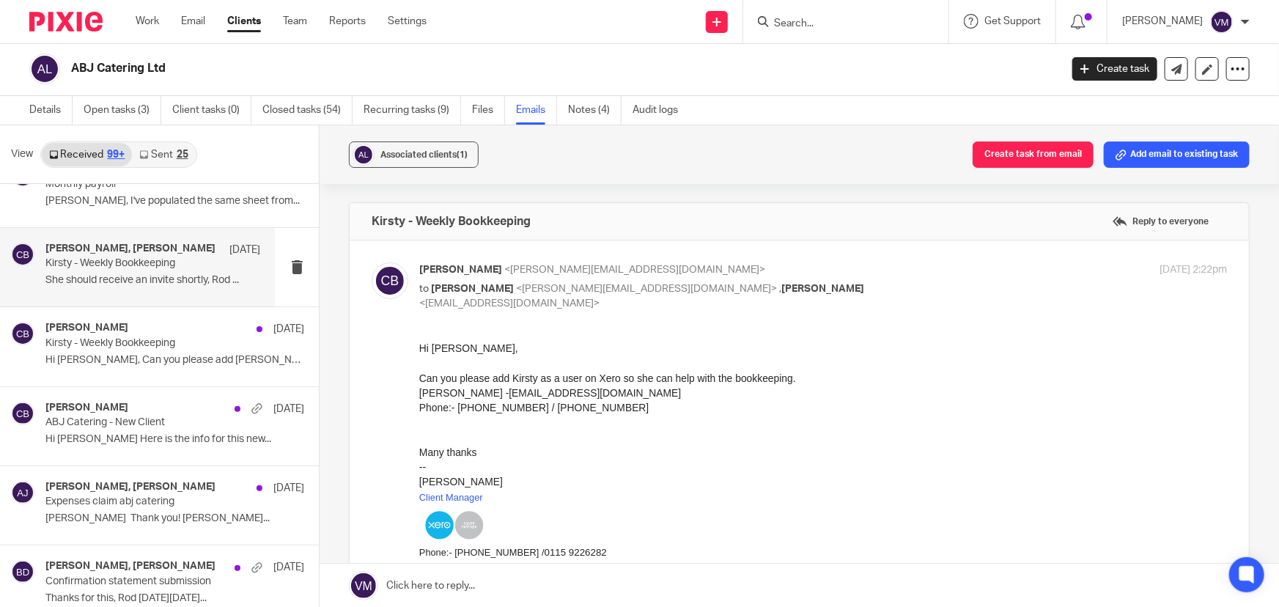
click at [1009, 284] on div "Clara Butterworth <clara@archimediaaccounts.co.uk> to Rodney Henderson <rodney@…" at bounding box center [823, 286] width 808 height 49
checkbox input "false"
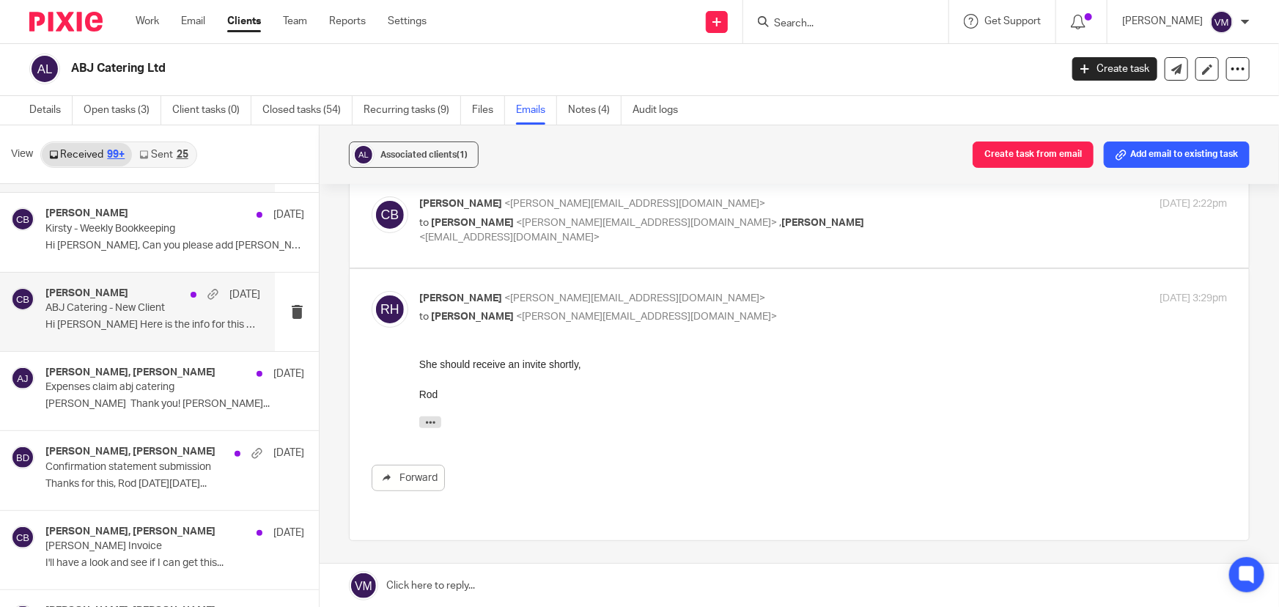
scroll to position [6907, 0]
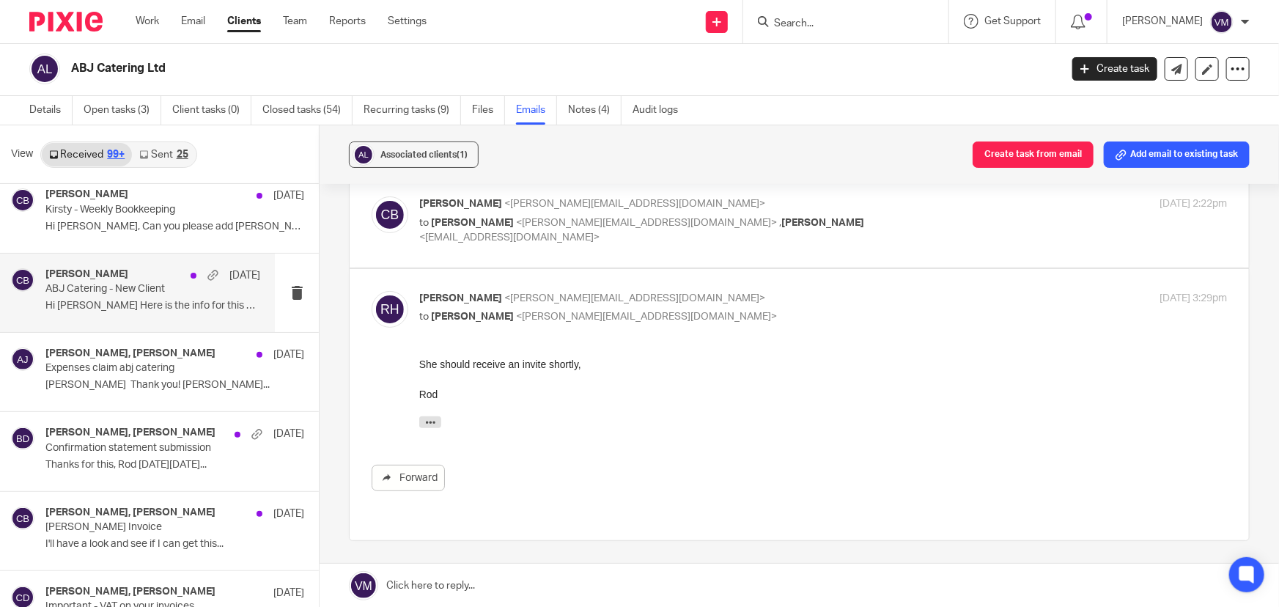
click at [96, 307] on div "Clara Butterworth 21 Jun 2024 ABJ Catering - New Client Hi Kirsty Here is the i…" at bounding box center [152, 292] width 215 height 49
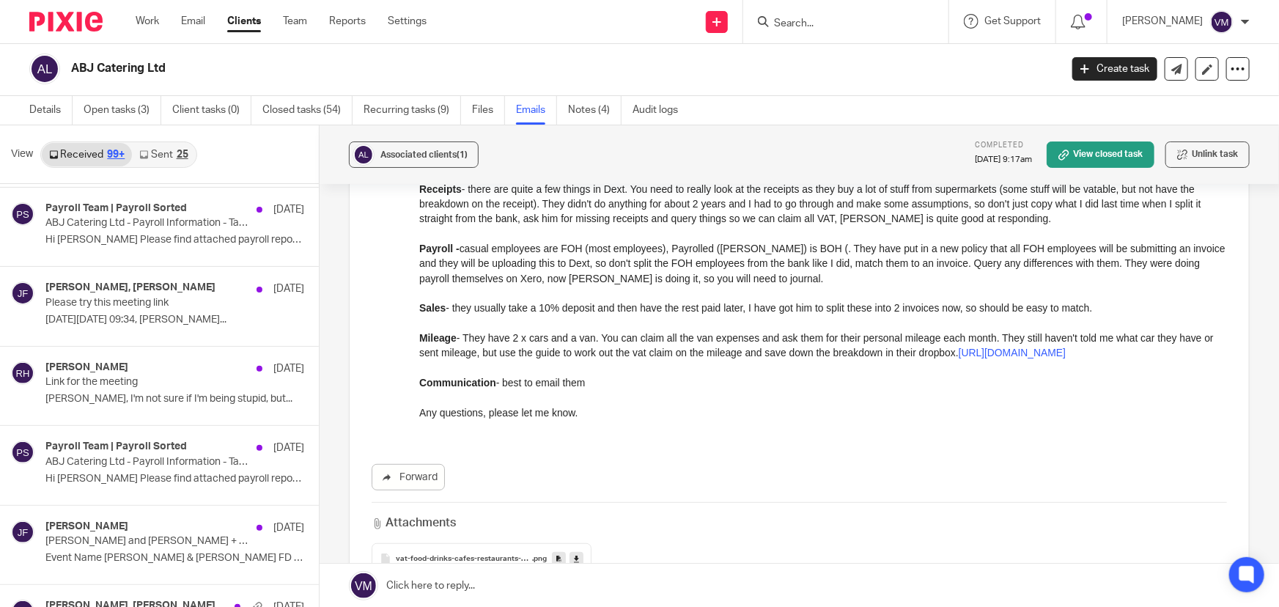
scroll to position [0, 0]
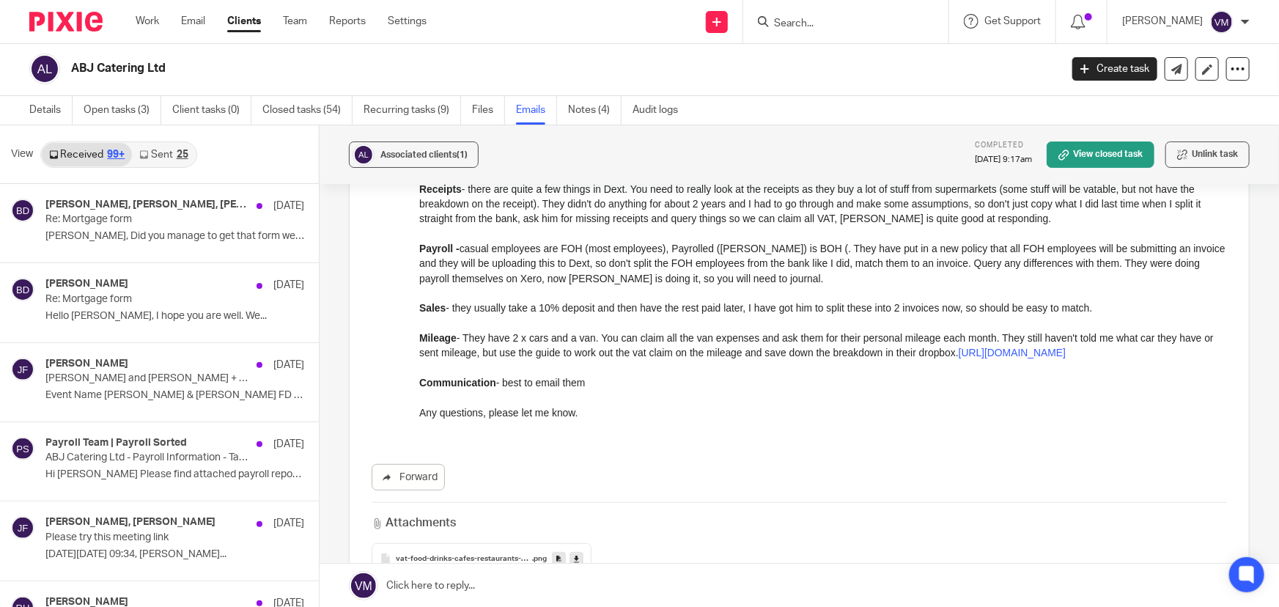
click at [355, 105] on ul "Details Open tasks (3) Client tasks (0) Closed tasks (54) Recurring tasks (9) F…" at bounding box center [364, 110] width 671 height 29
click at [331, 106] on link "Closed tasks (54)" at bounding box center [307, 110] width 90 height 29
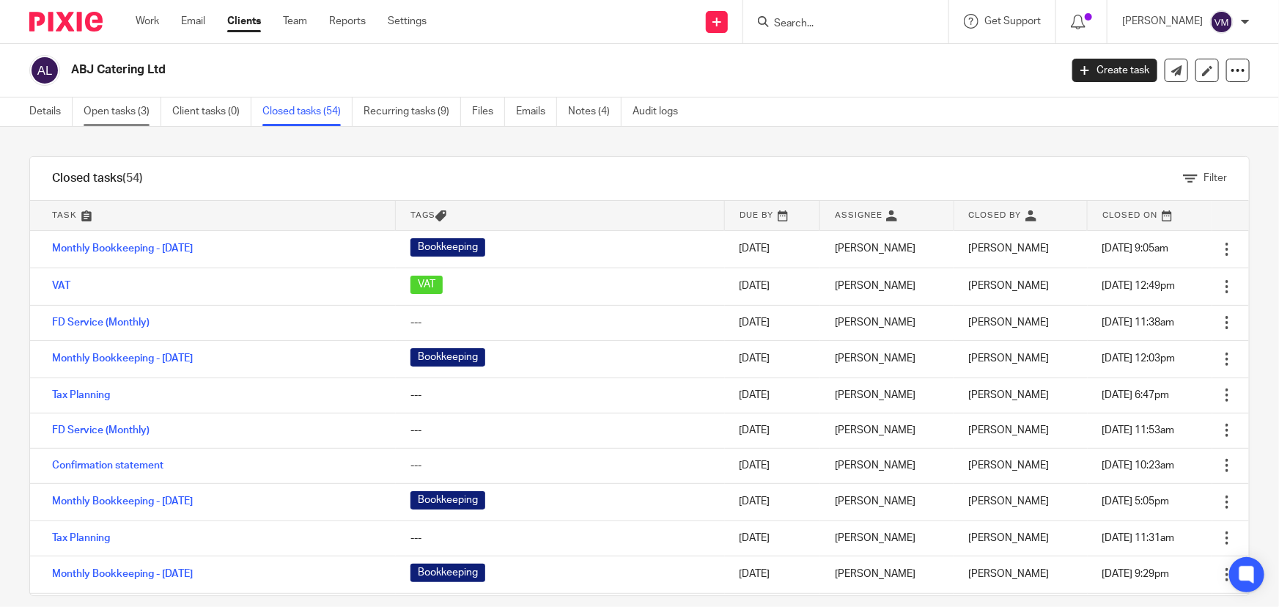
click at [109, 107] on link "Open tasks (3)" at bounding box center [123, 111] width 78 height 29
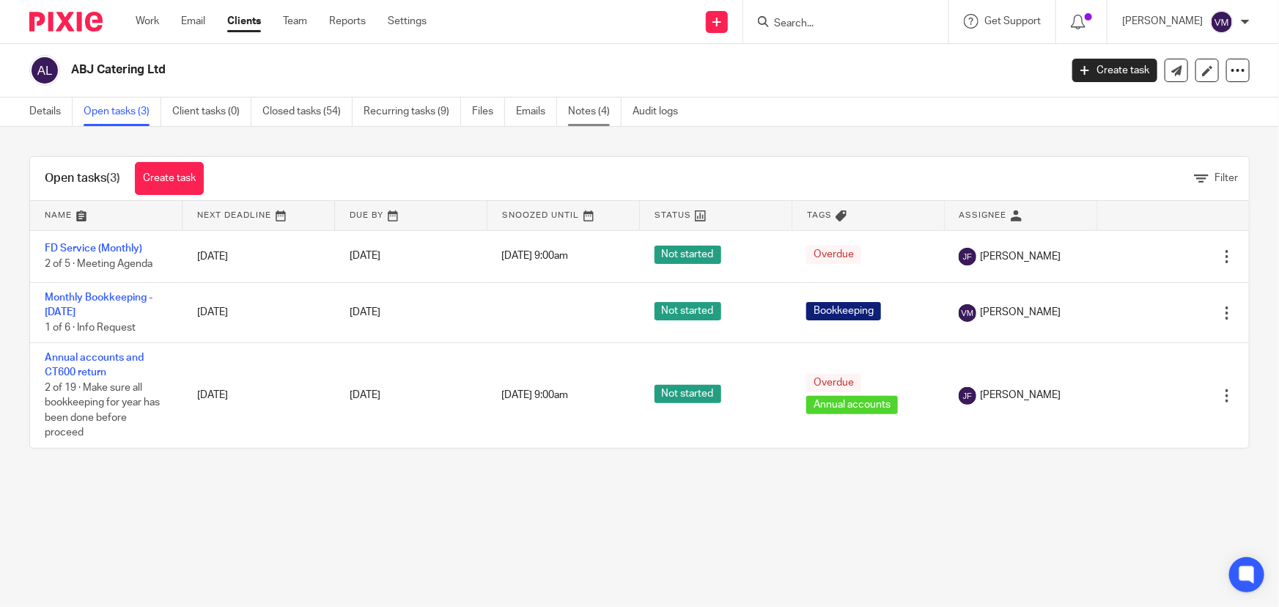
click at [593, 111] on link "Notes (4)" at bounding box center [595, 111] width 54 height 29
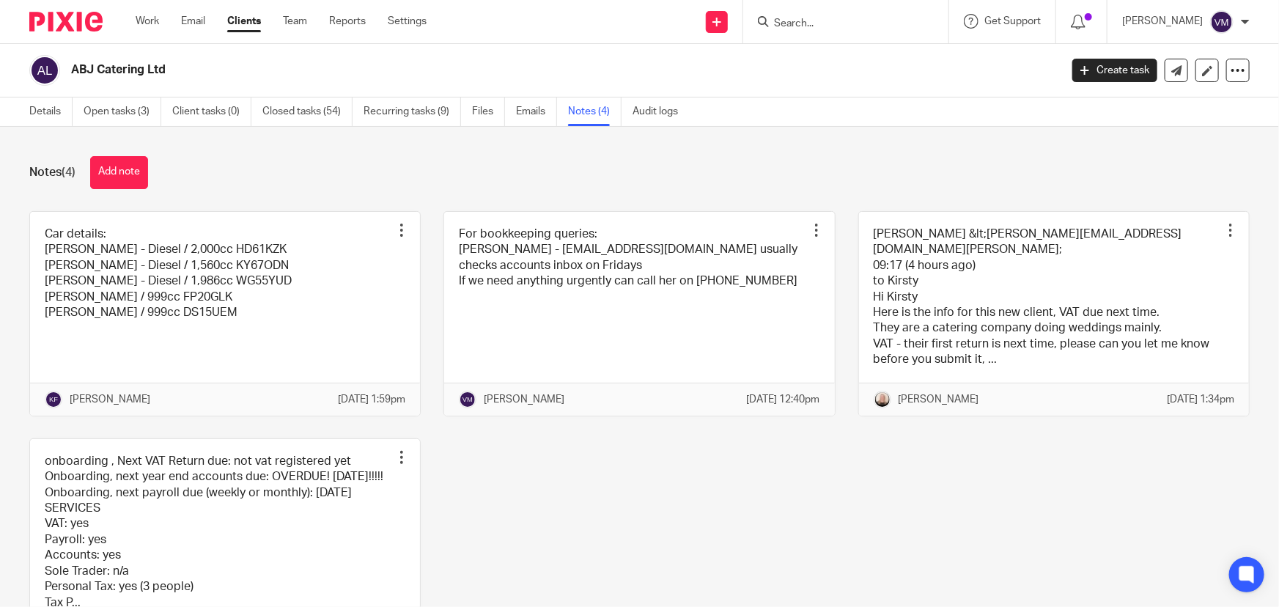
click at [273, 11] on div "Work Email Clients Team Reports Settings Work Email Clients Team Reports Settin…" at bounding box center [285, 21] width 328 height 43
click at [290, 21] on link "Team" at bounding box center [295, 21] width 24 height 15
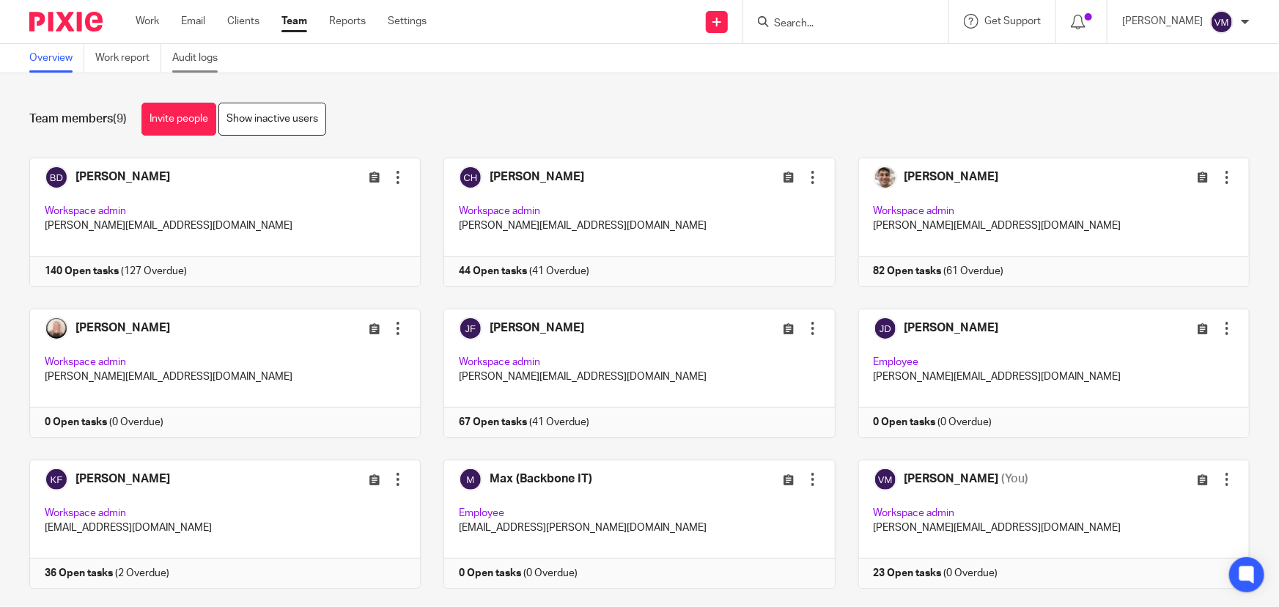
click at [215, 55] on link "Audit logs" at bounding box center [200, 58] width 56 height 29
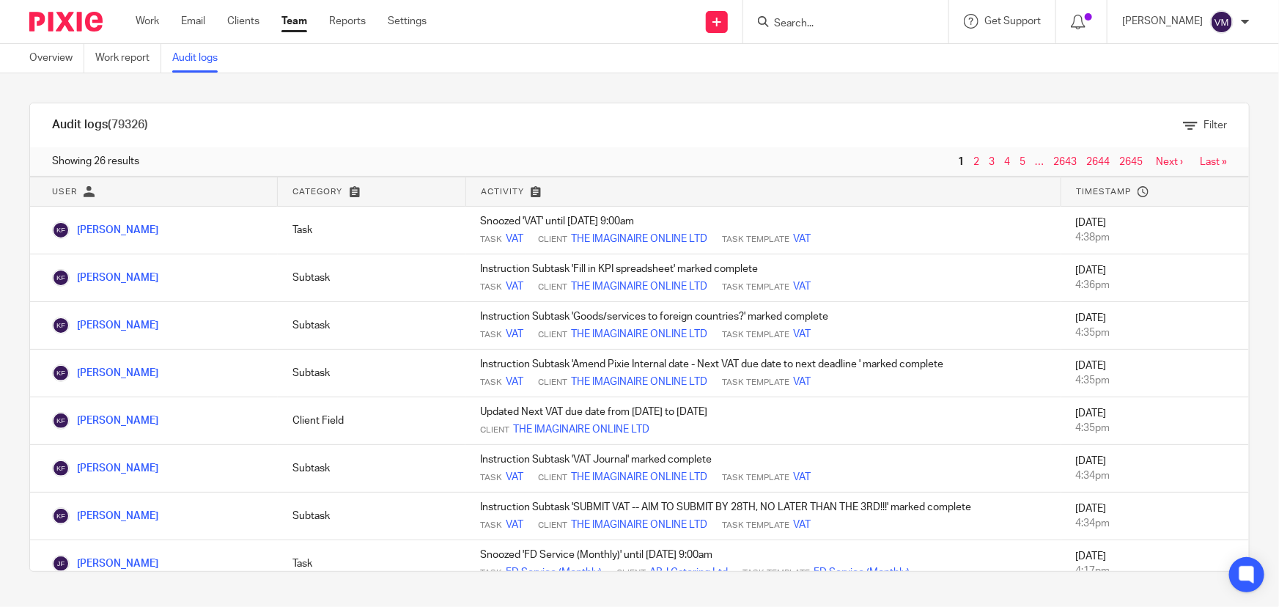
click at [301, 24] on link "Team" at bounding box center [294, 21] width 26 height 15
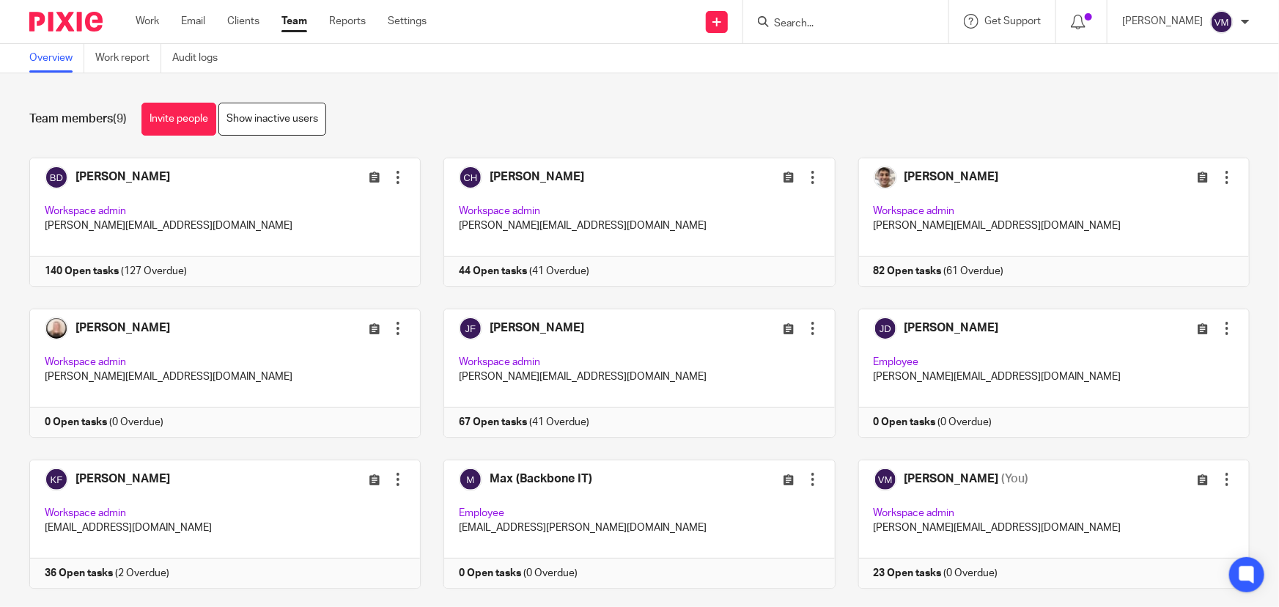
click at [841, 29] on input "Search" at bounding box center [839, 24] width 132 height 13
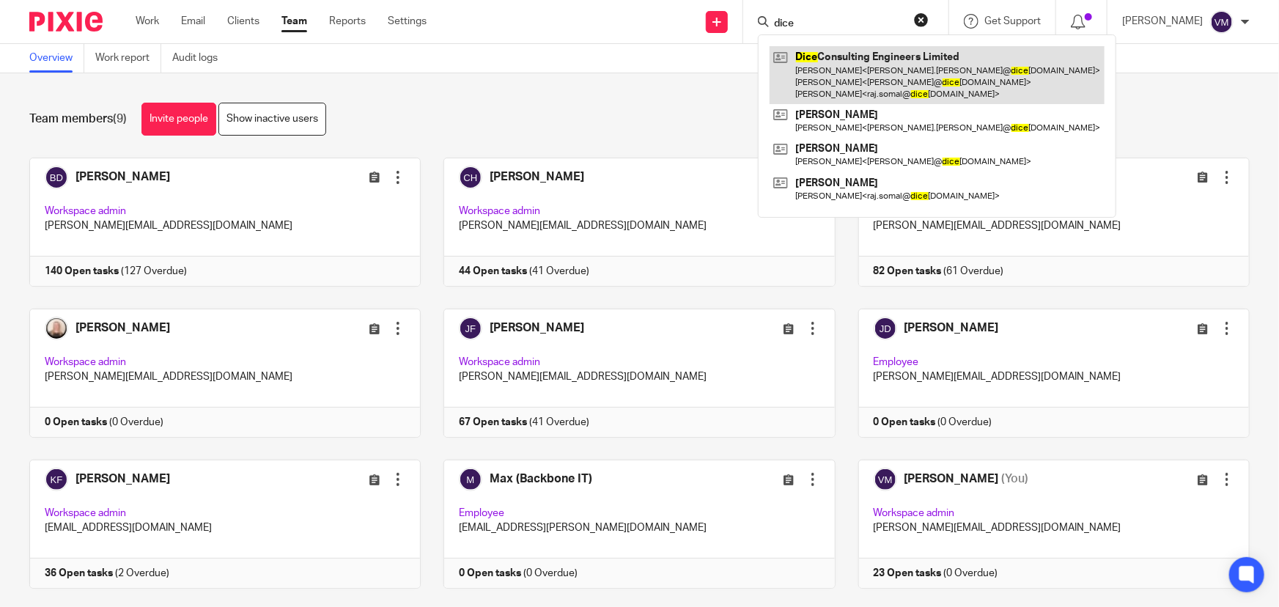
type input "dice"
click at [847, 79] on link at bounding box center [937, 75] width 335 height 58
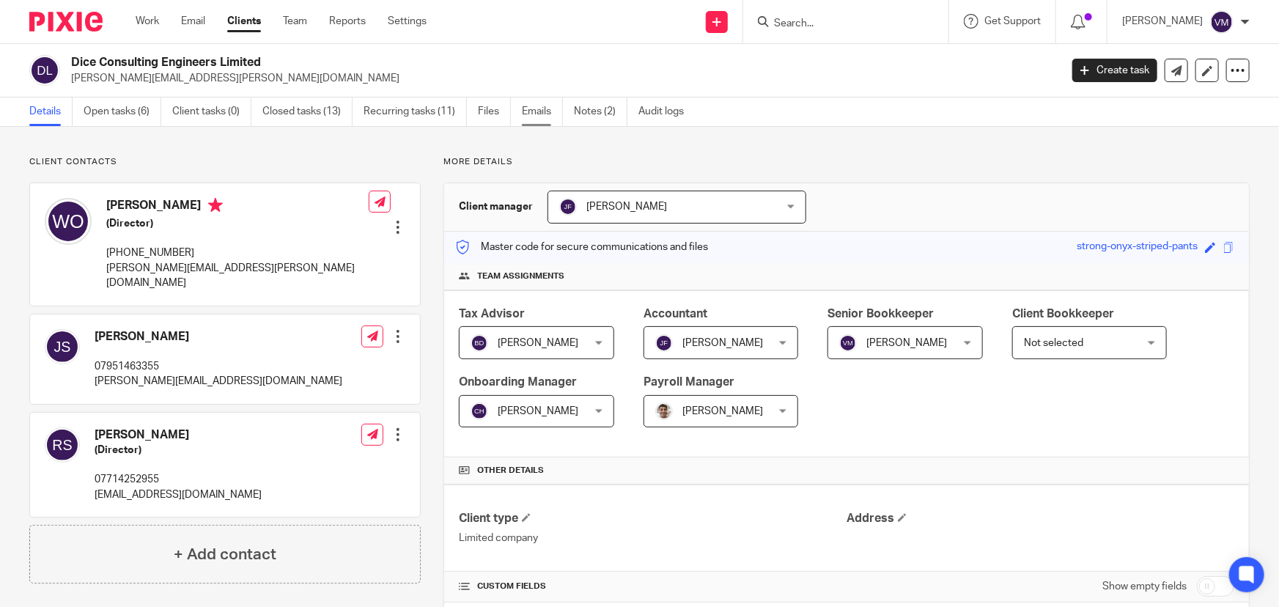
click at [544, 114] on link "Emails" at bounding box center [542, 111] width 41 height 29
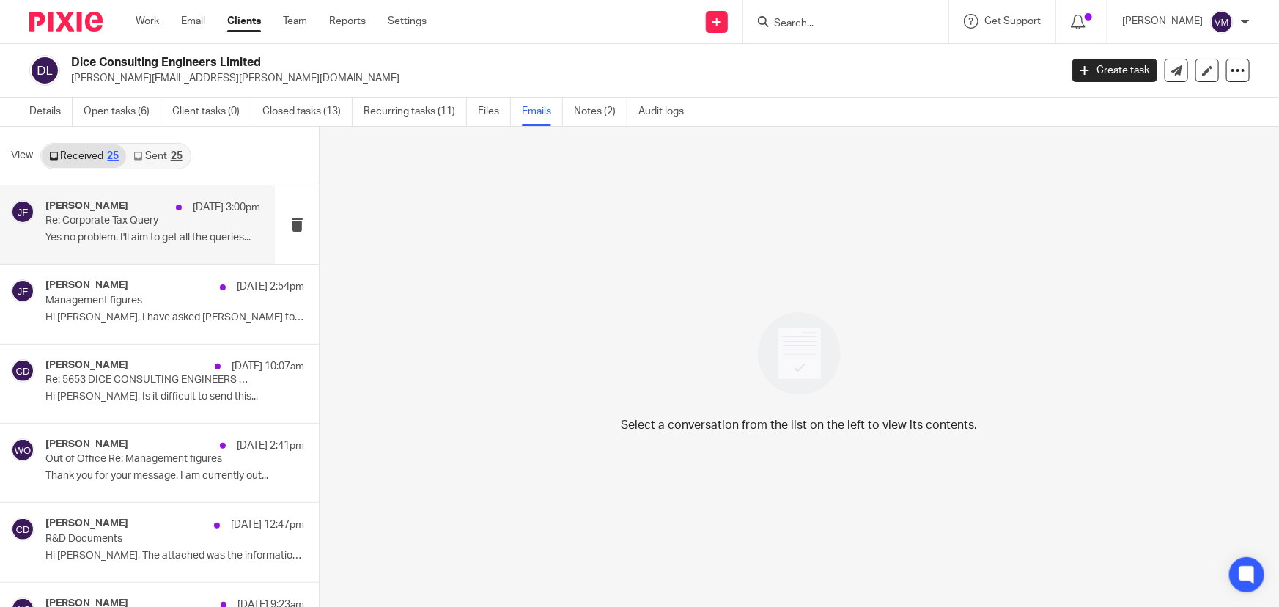
click at [121, 201] on div "[PERSON_NAME] [DATE] 3:00pm" at bounding box center [152, 207] width 215 height 15
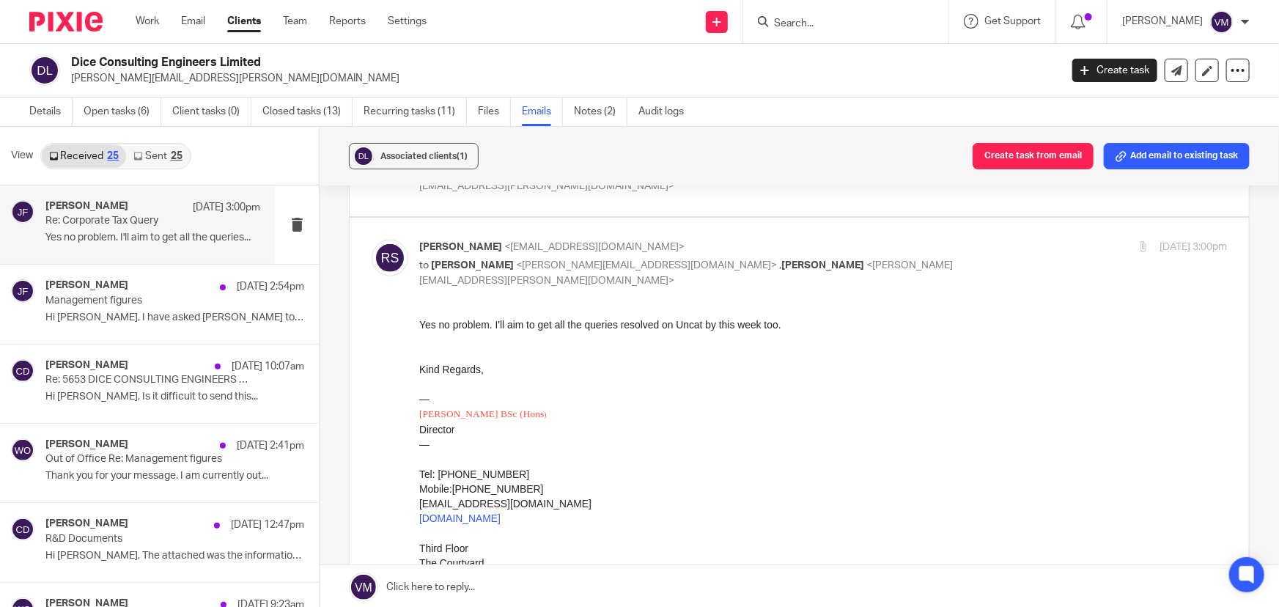
scroll to position [199, 0]
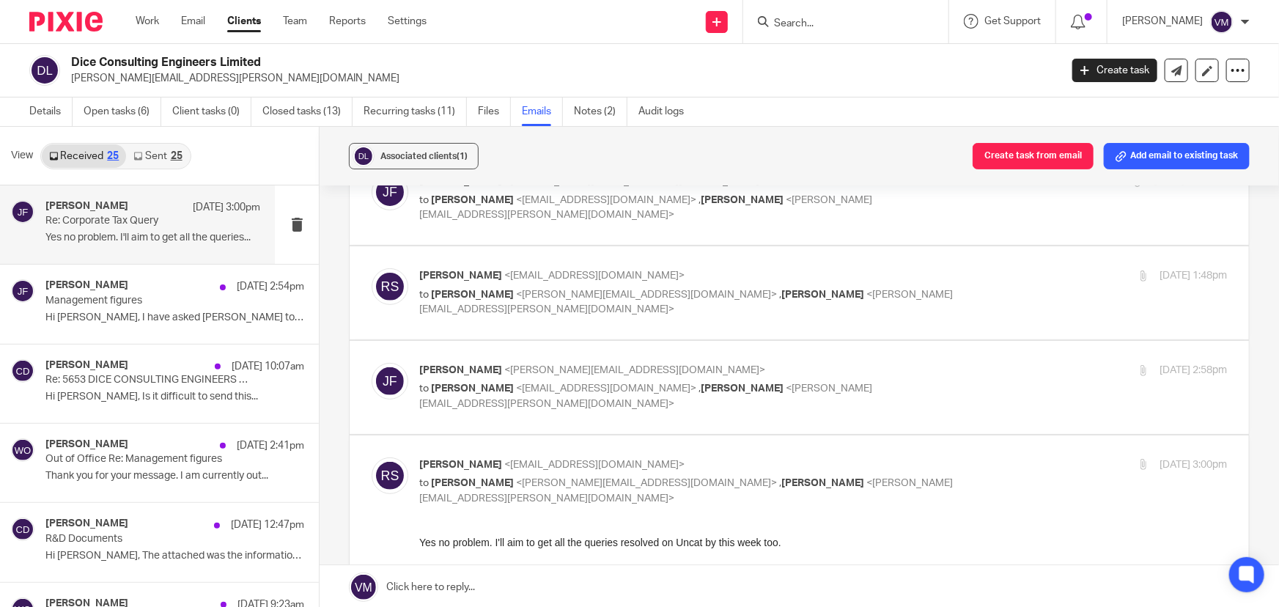
click at [918, 363] on p "[PERSON_NAME] <[PERSON_NAME][EMAIL_ADDRESS][DOMAIN_NAME]>" at bounding box center [688, 370] width 539 height 15
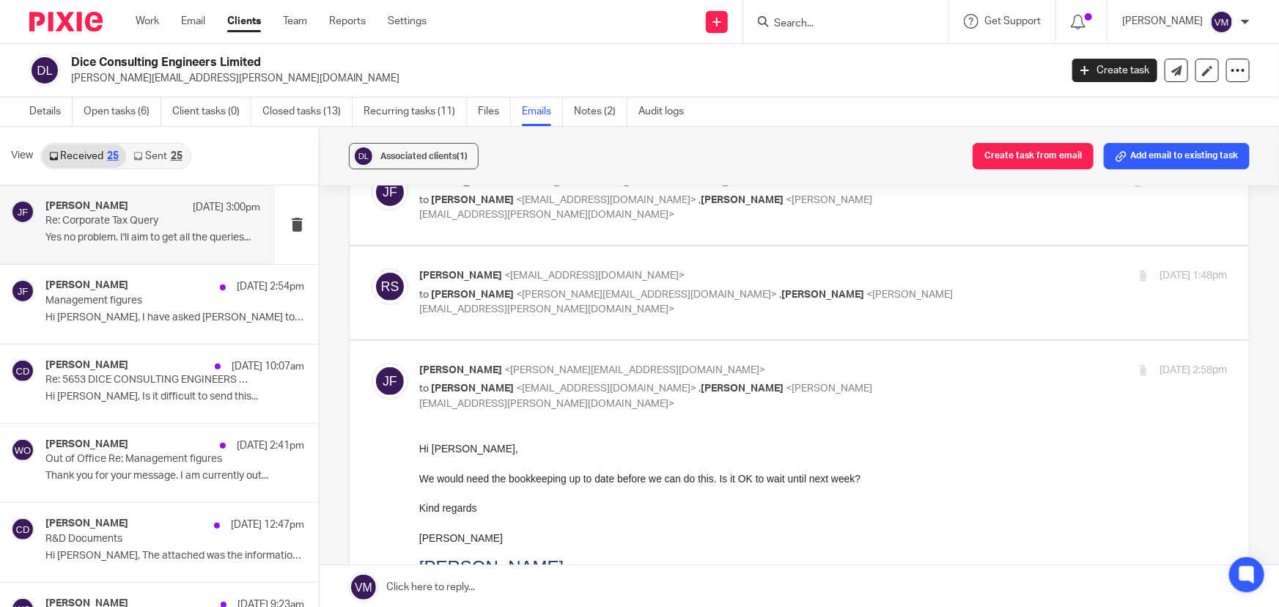
scroll to position [0, 0]
click at [372, 362] on input "checkbox" at bounding box center [371, 362] width 1 height 1
checkbox input "false"
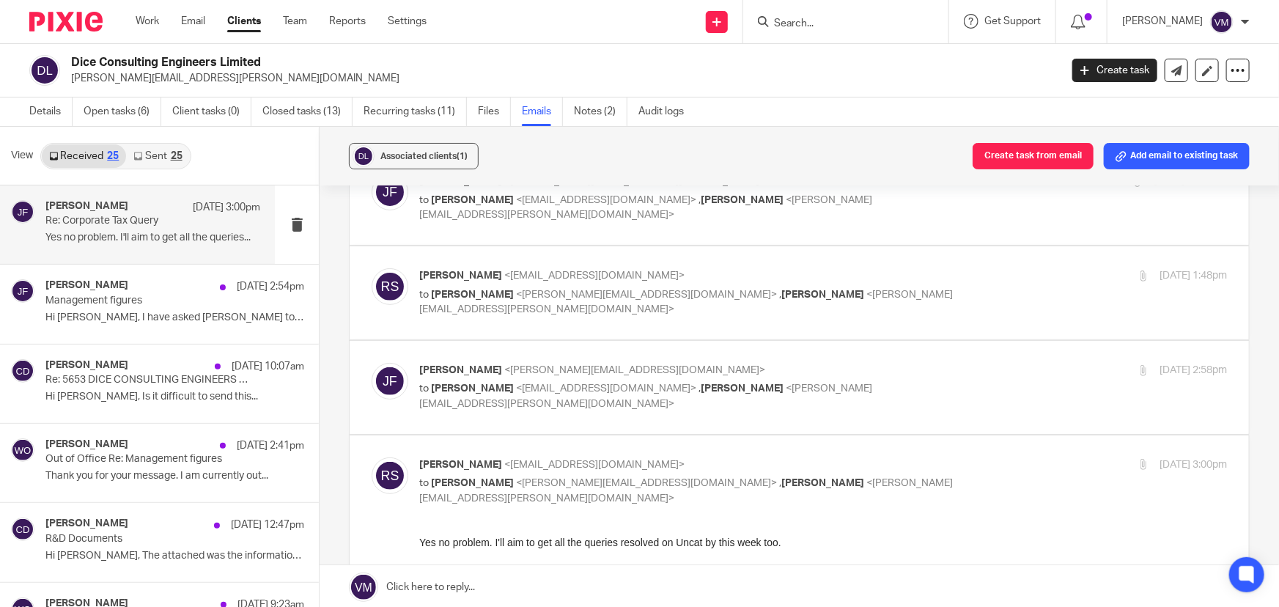
scroll to position [133, 0]
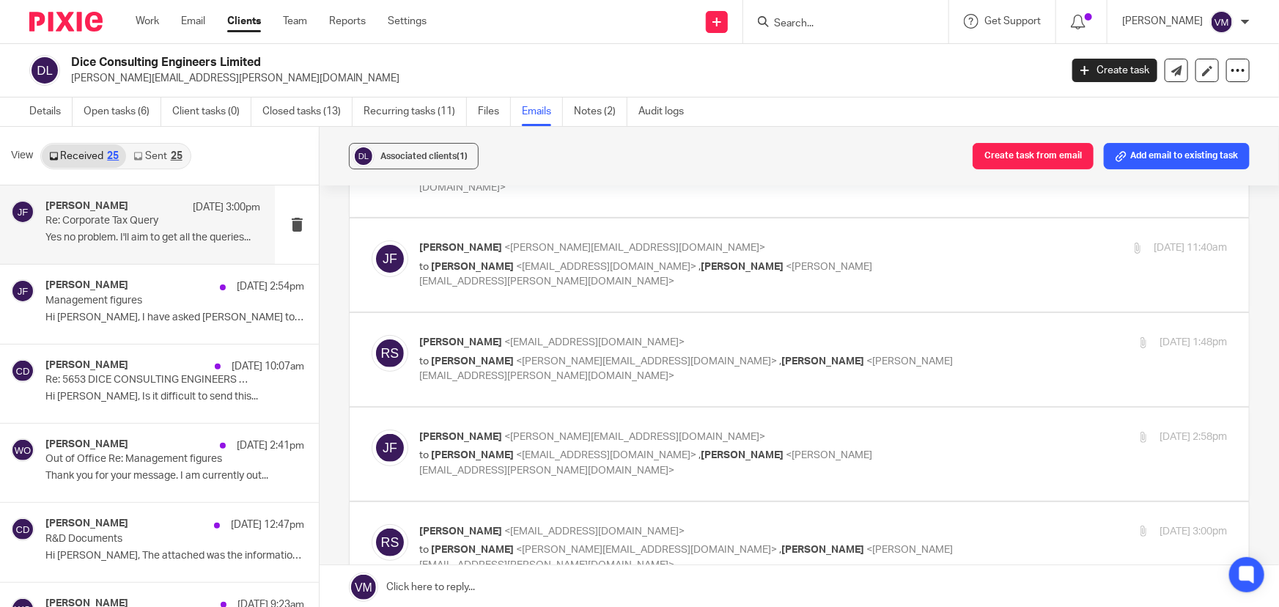
click at [935, 354] on p "to [PERSON_NAME] <[PERSON_NAME][EMAIL_ADDRESS][DOMAIN_NAME]> , [PERSON_NAME] <[…" at bounding box center [688, 369] width 539 height 30
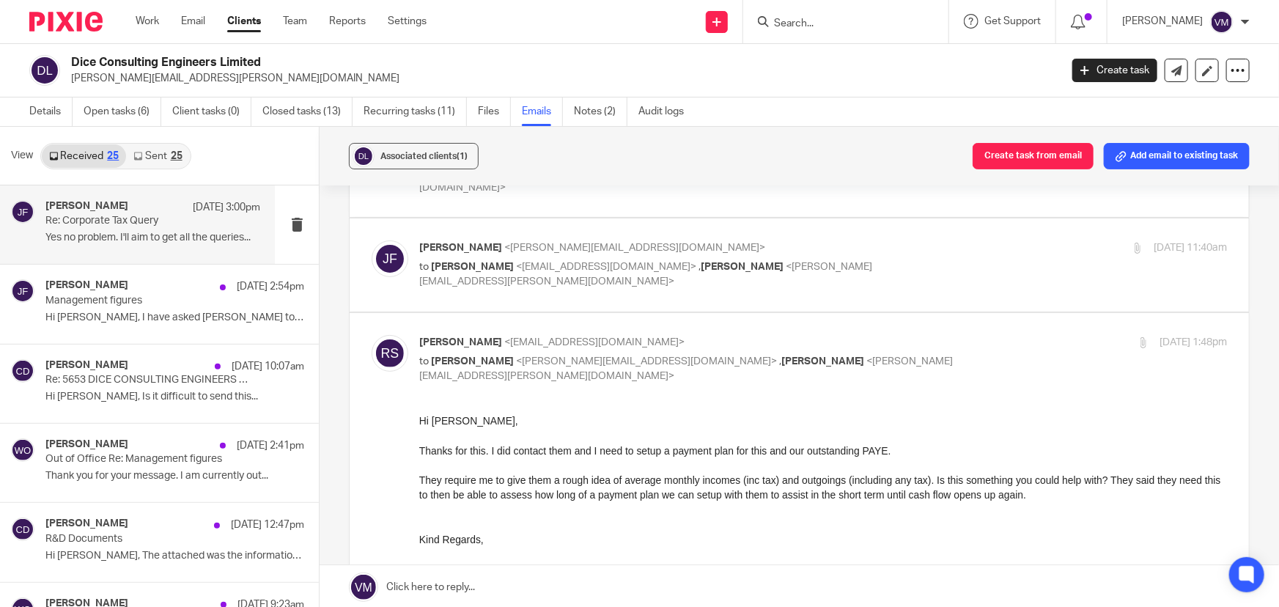
scroll to position [0, 0]
click at [372, 334] on input "checkbox" at bounding box center [371, 334] width 1 height 1
checkbox input "false"
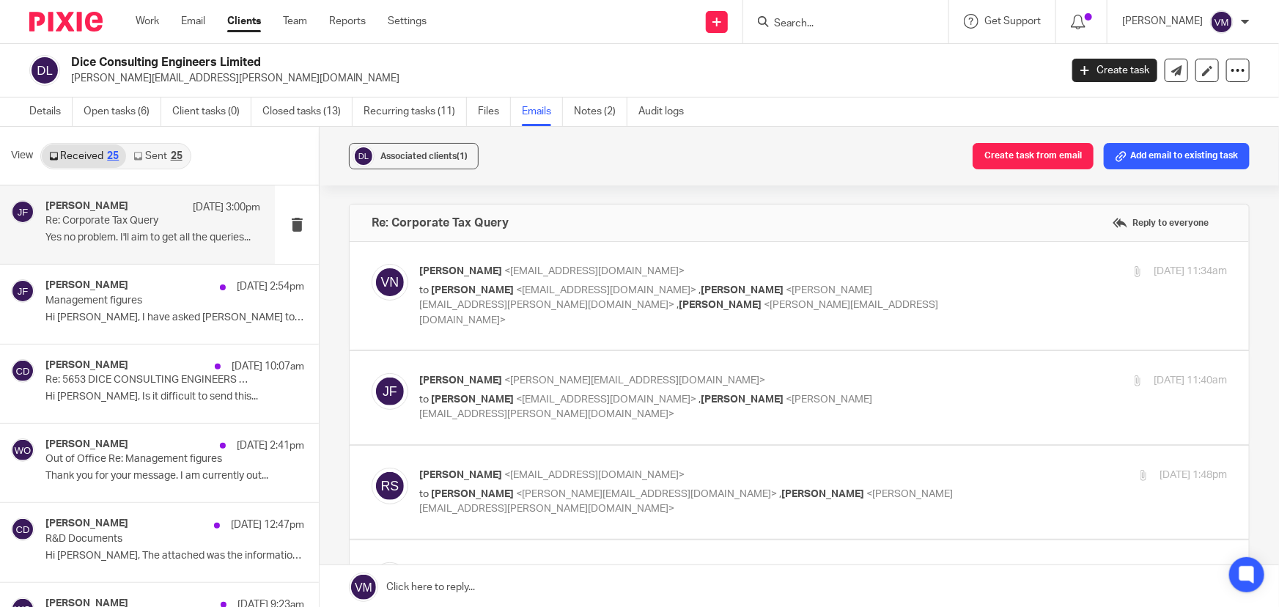
click at [931, 351] on label at bounding box center [799, 397] width 899 height 93
click at [372, 372] on input "checkbox" at bounding box center [371, 372] width 1 height 1
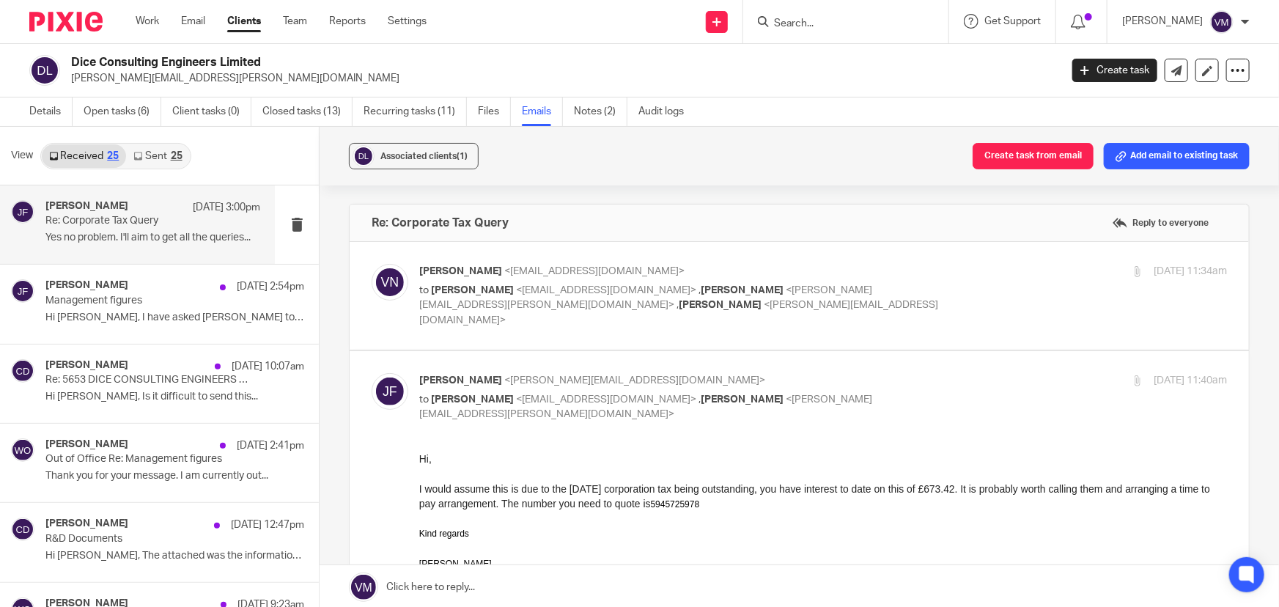
click at [372, 372] on input "checkbox" at bounding box center [371, 372] width 1 height 1
checkbox input "false"
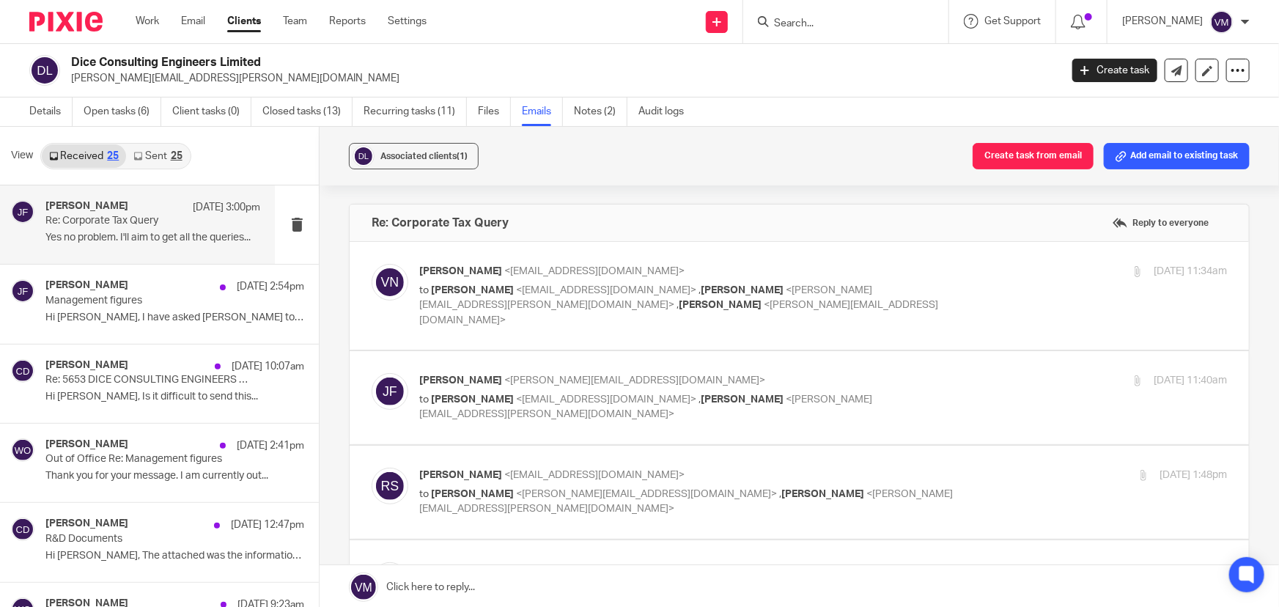
click at [976, 279] on div "[PERSON_NAME] <[EMAIL_ADDRESS][DOMAIN_NAME]> to [PERSON_NAME] <[EMAIL_ADDRESS][…" at bounding box center [823, 296] width 808 height 64
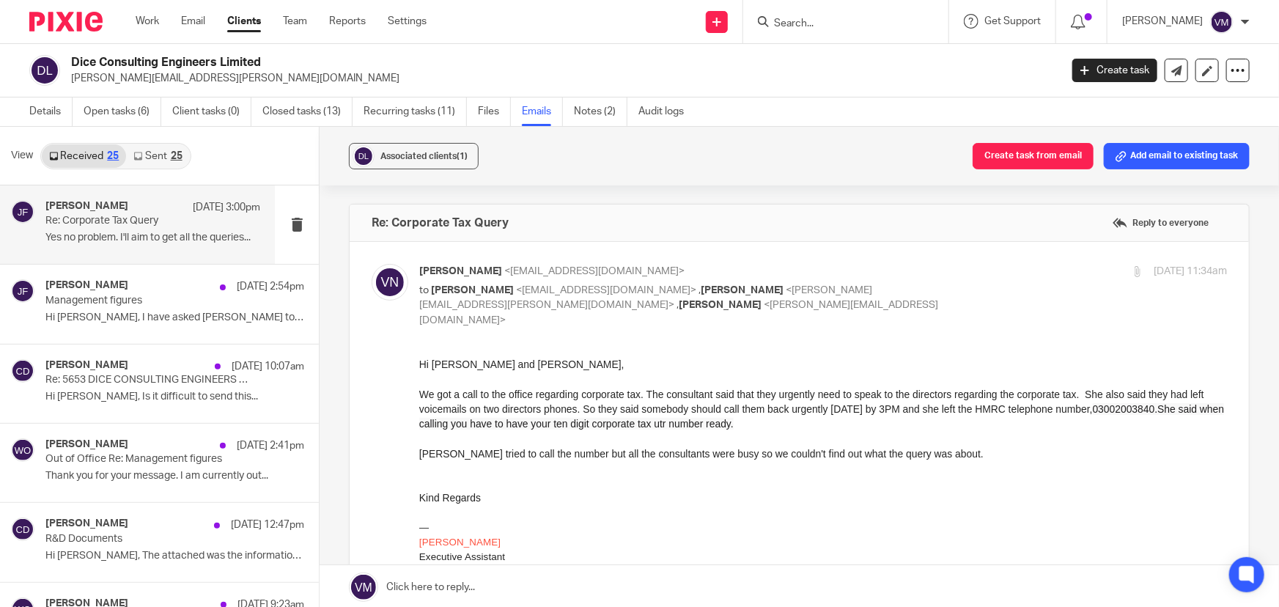
click at [372, 263] on input "checkbox" at bounding box center [371, 263] width 1 height 1
checkbox input "false"
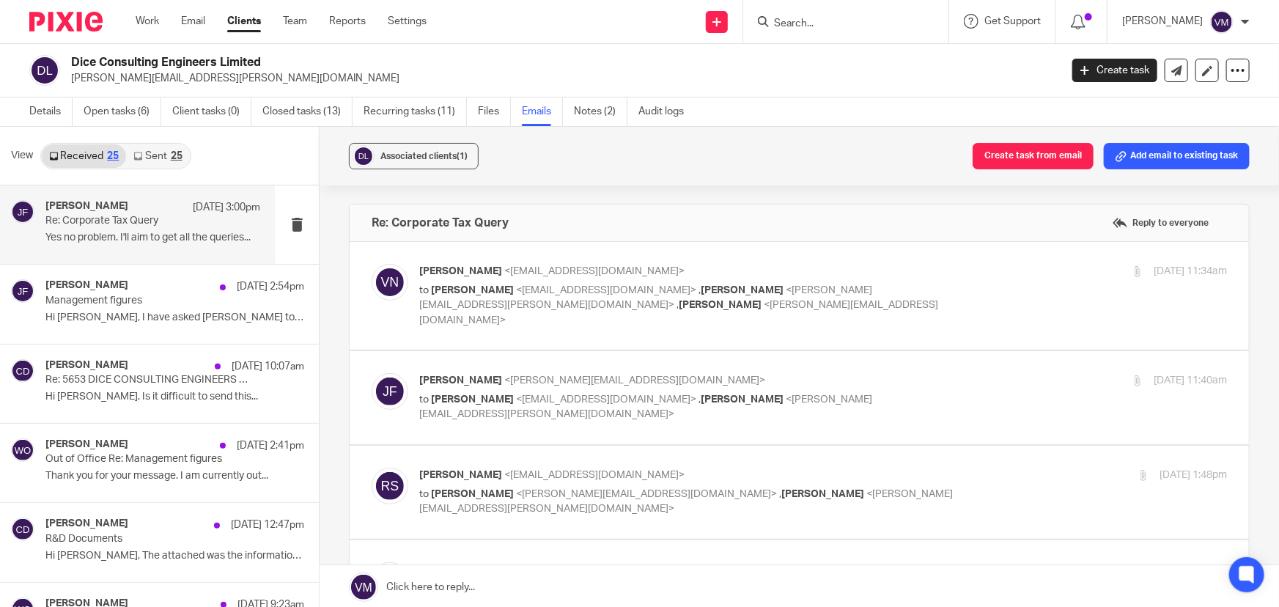
click at [934, 373] on p "[PERSON_NAME] <[PERSON_NAME][EMAIL_ADDRESS][DOMAIN_NAME]>" at bounding box center [688, 380] width 539 height 15
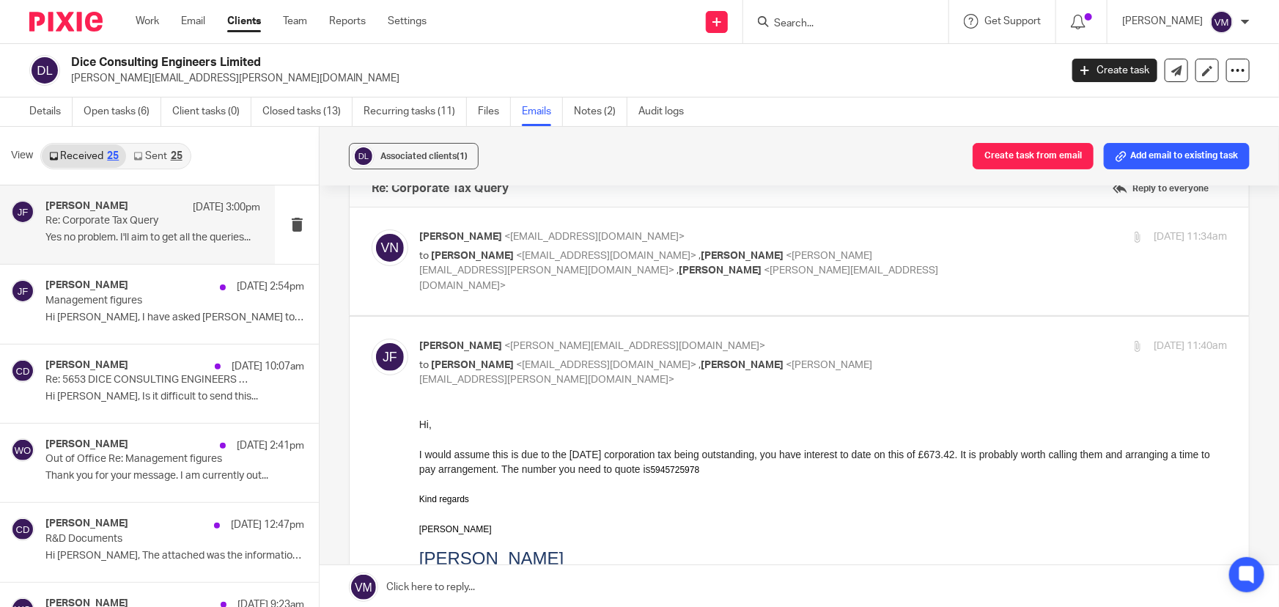
scroll to position [66, 0]
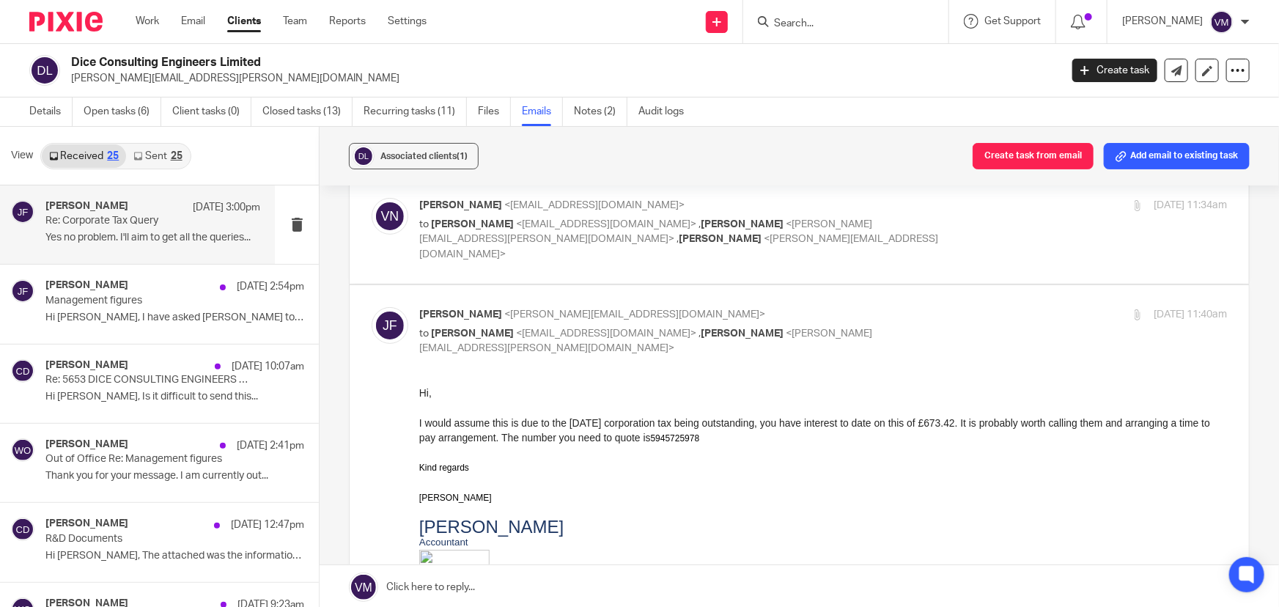
click at [372, 306] on input "checkbox" at bounding box center [371, 306] width 1 height 1
checkbox input "false"
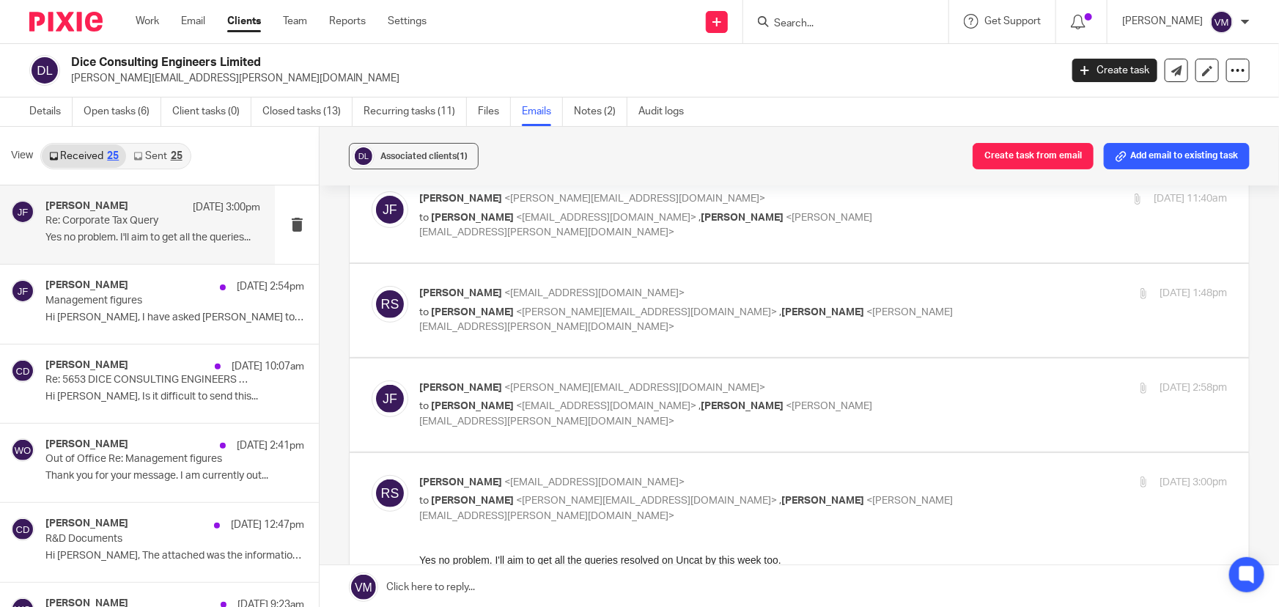
scroll to position [199, 0]
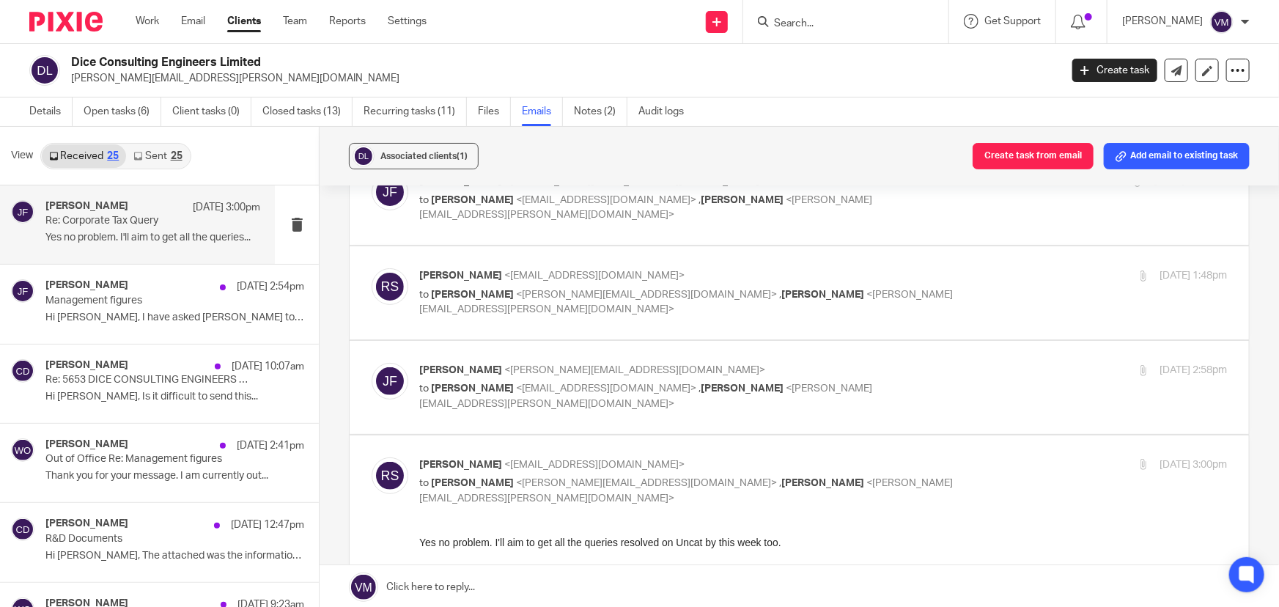
click at [938, 287] on p "to [PERSON_NAME] <[PERSON_NAME][EMAIL_ADDRESS][DOMAIN_NAME]> , [PERSON_NAME] <[…" at bounding box center [688, 302] width 539 height 30
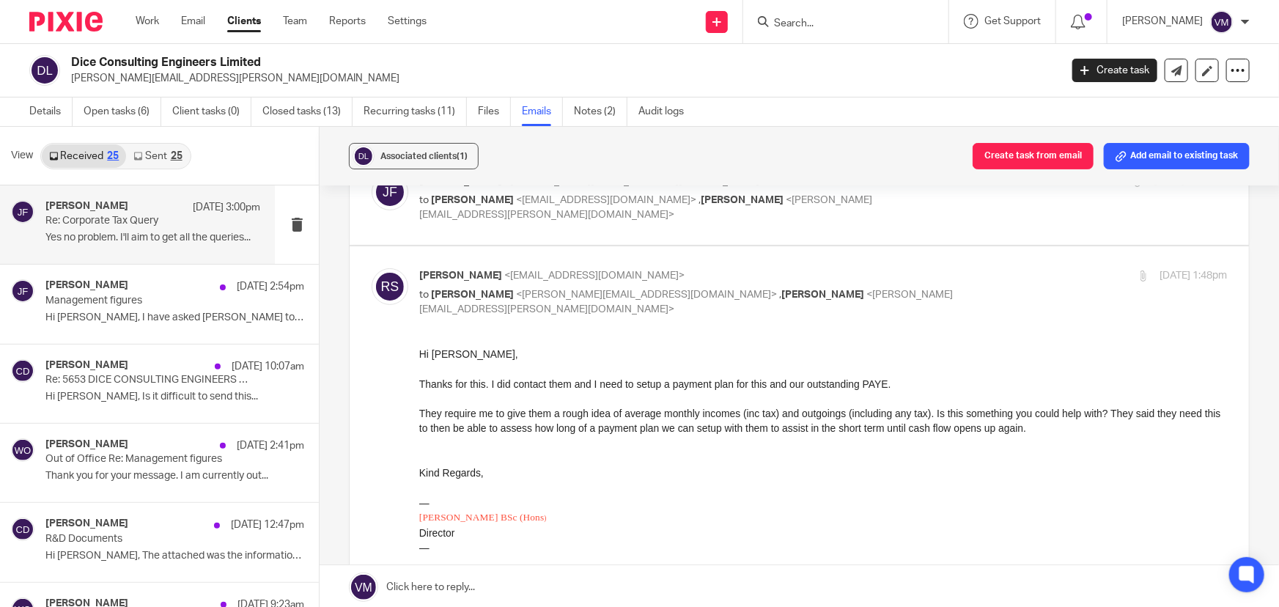
scroll to position [0, 0]
click at [958, 268] on div "[DATE] 1:48pm" at bounding box center [1092, 275] width 269 height 15
checkbox input "false"
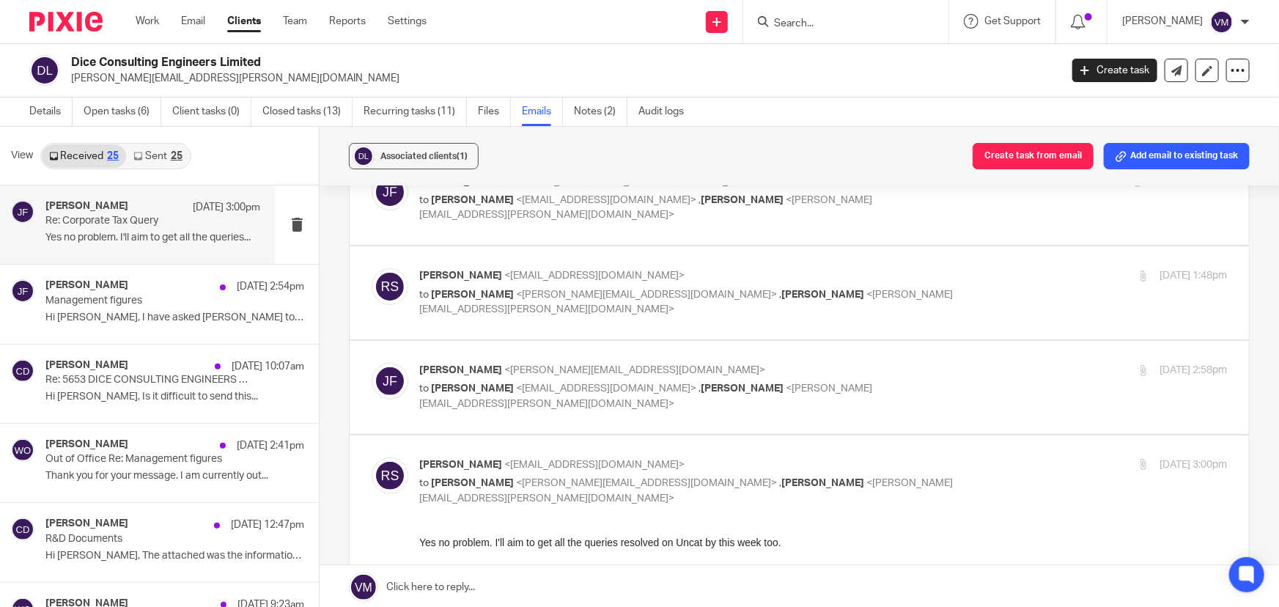
scroll to position [266, 0]
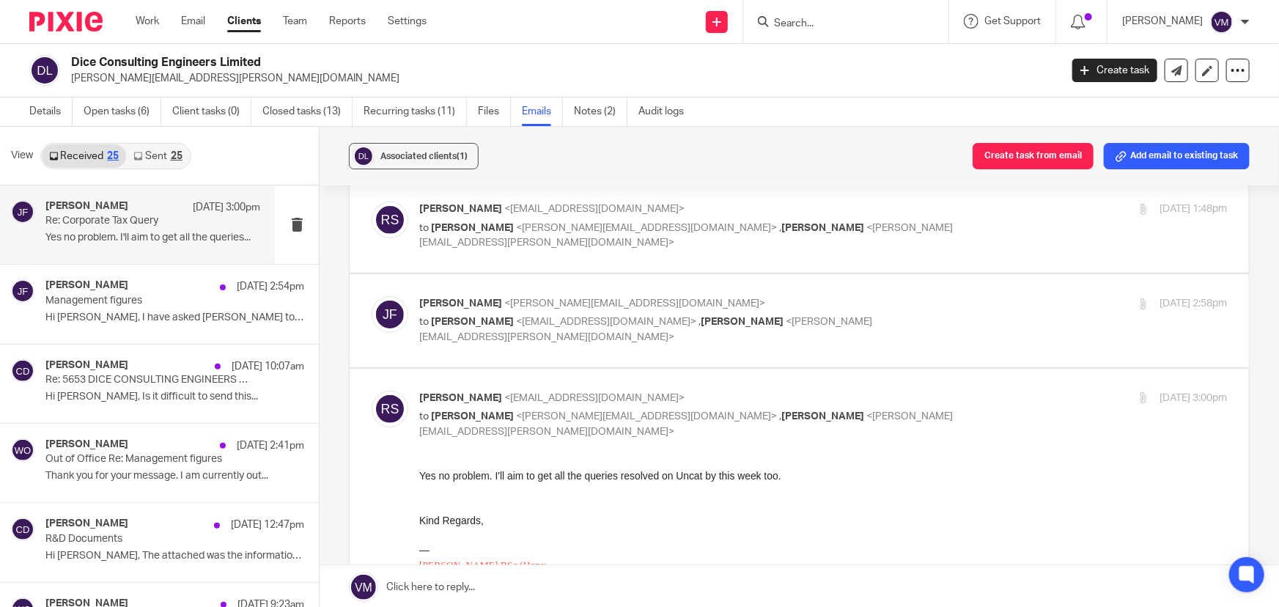
click at [944, 274] on label at bounding box center [799, 320] width 899 height 93
click at [372, 295] on input "checkbox" at bounding box center [371, 295] width 1 height 1
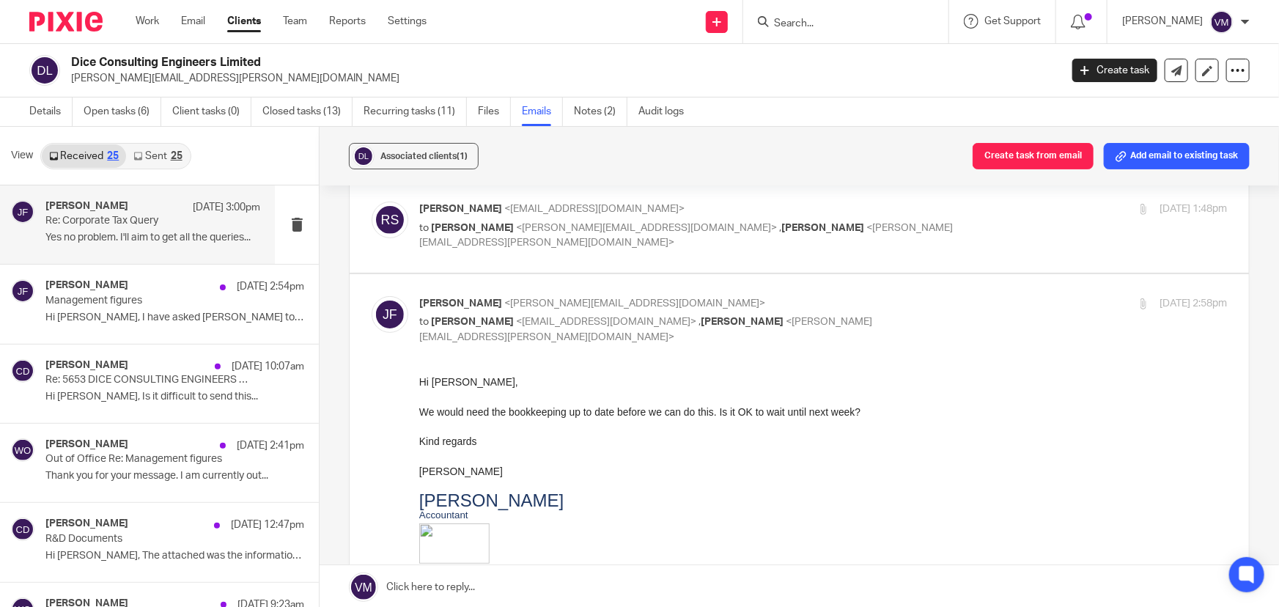
scroll to position [0, 0]
click at [372, 295] on input "checkbox" at bounding box center [371, 295] width 1 height 1
checkbox input "false"
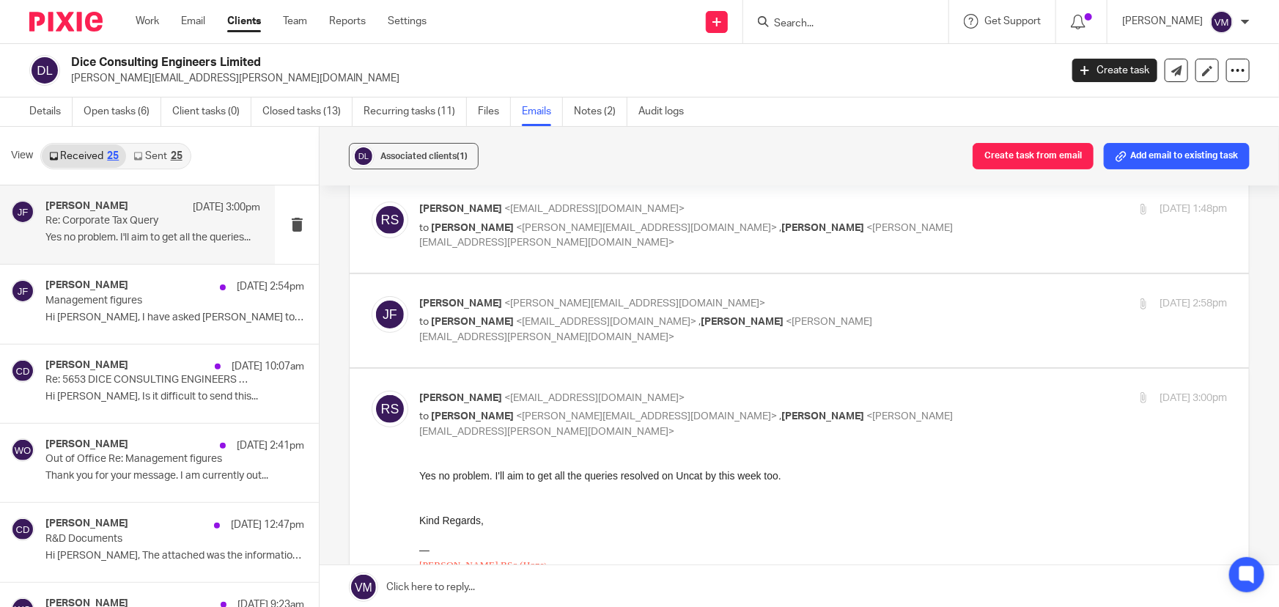
scroll to position [399, 0]
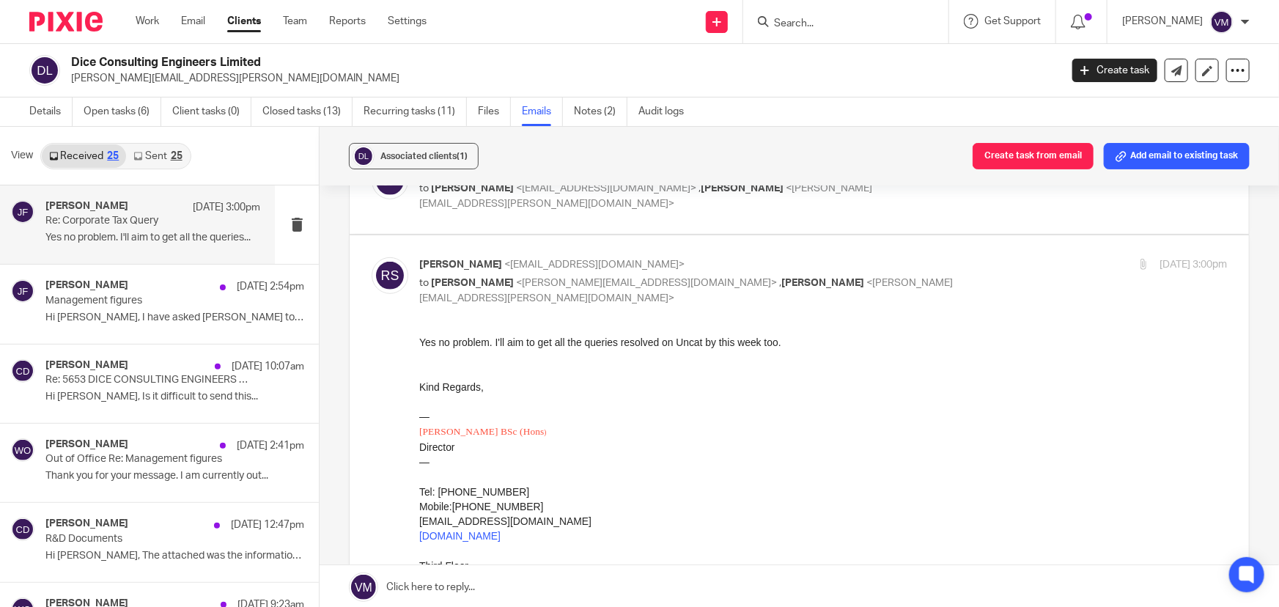
click at [958, 257] on div "[DATE] 3:00pm" at bounding box center [1092, 264] width 269 height 15
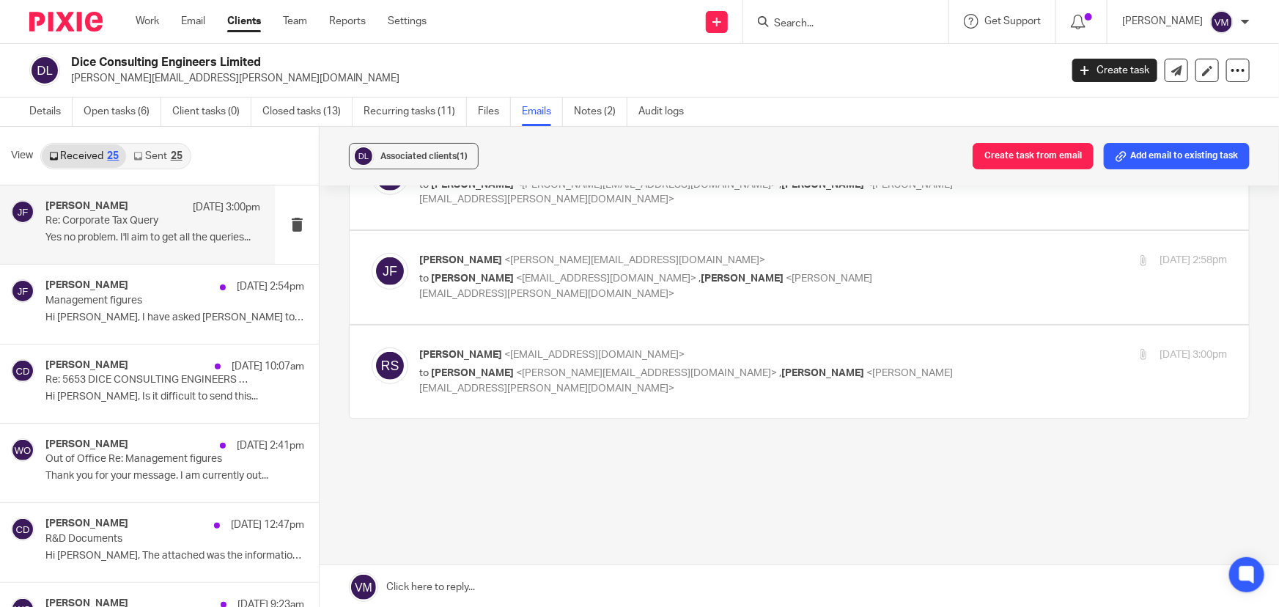
scroll to position [293, 0]
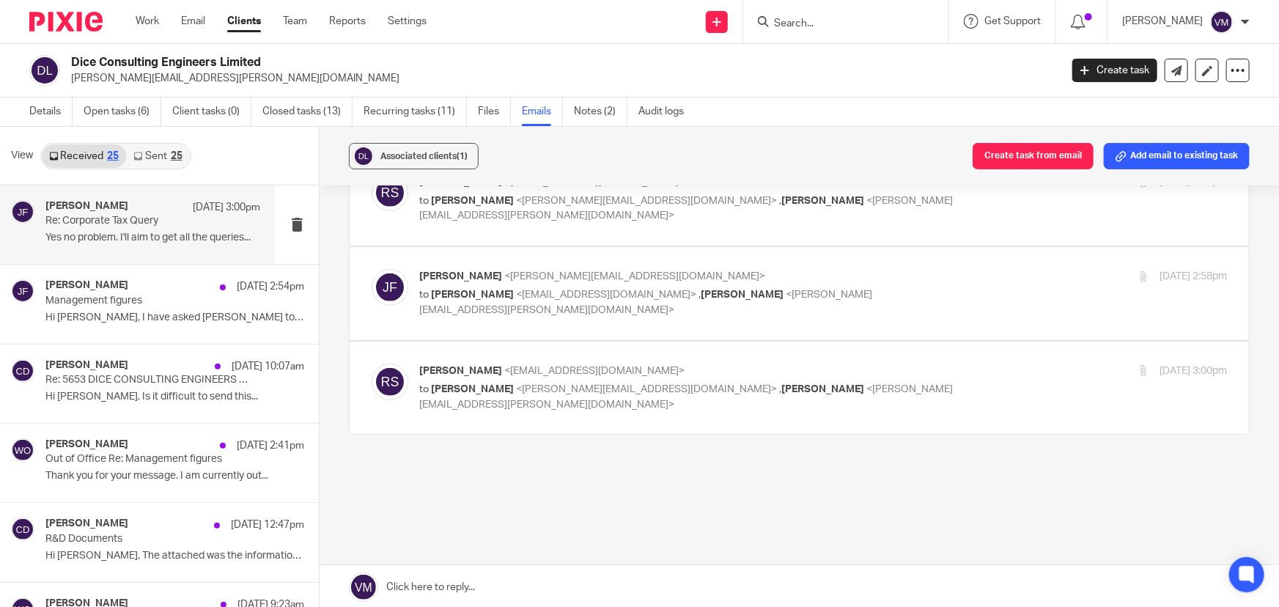
click at [958, 364] on div "[DATE] 3:00pm" at bounding box center [1092, 371] width 269 height 15
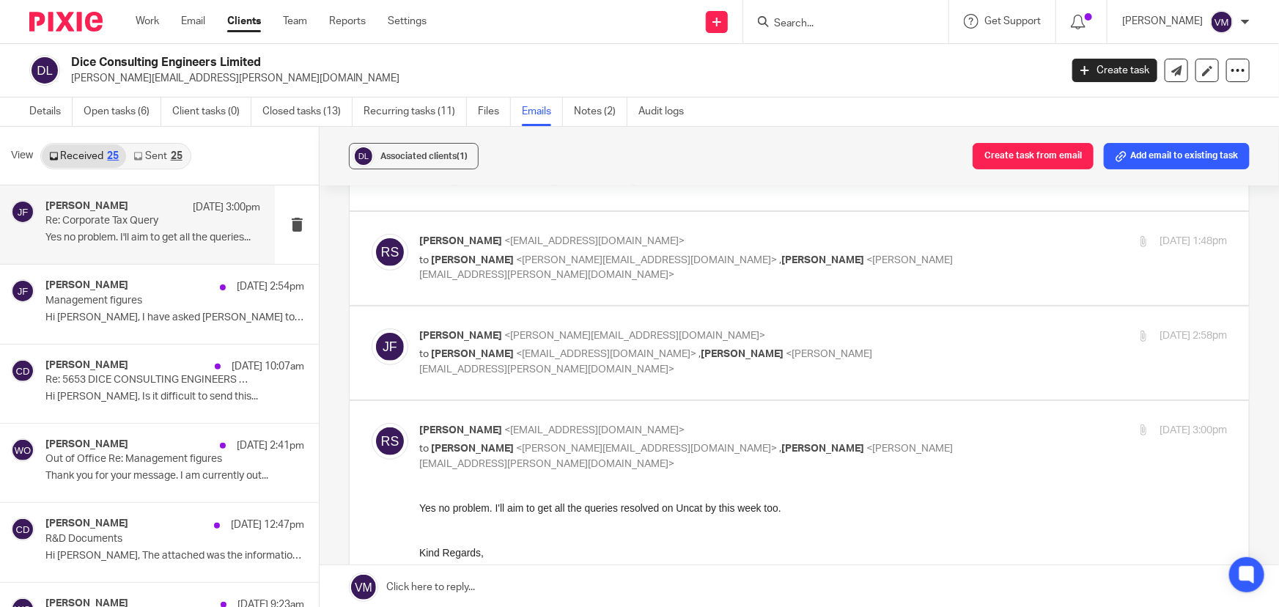
scroll to position [199, 0]
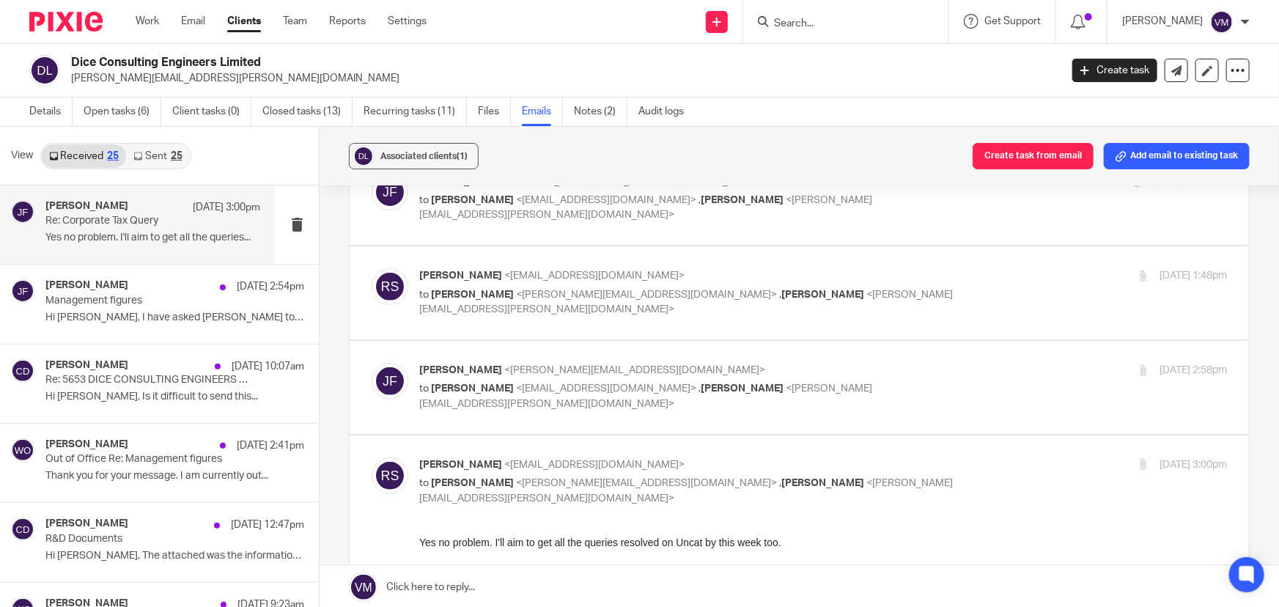
click at [968, 457] on div "[DATE] 3:00pm" at bounding box center [1092, 464] width 269 height 15
checkbox input "false"
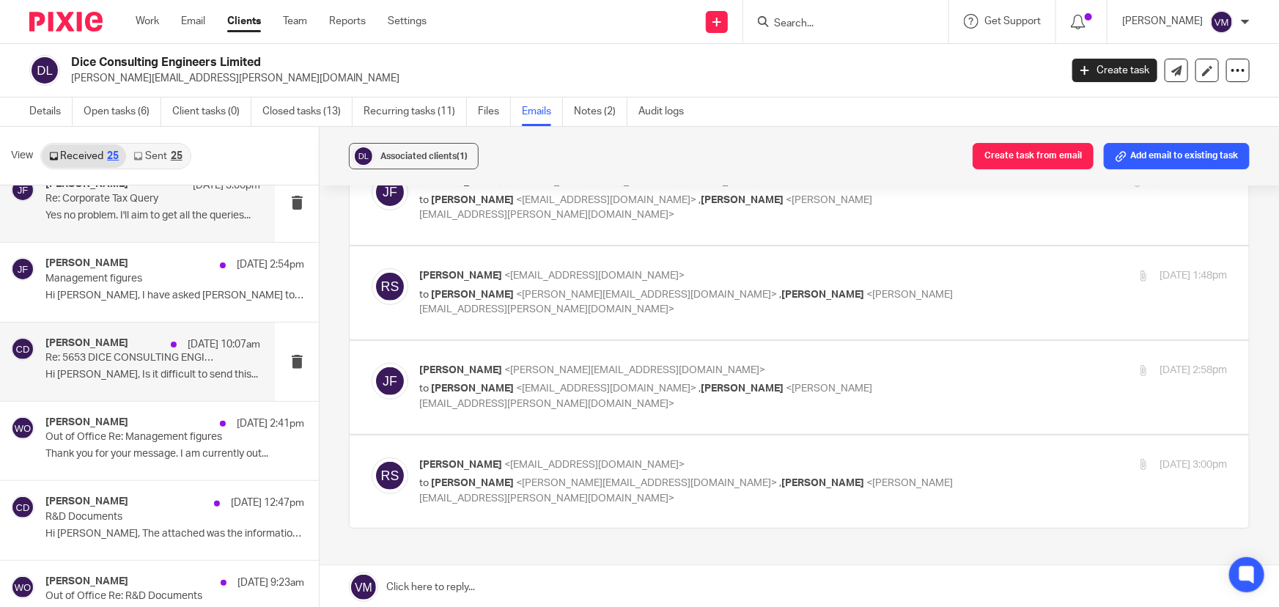
scroll to position [0, 0]
